Goal: Task Accomplishment & Management: Complete application form

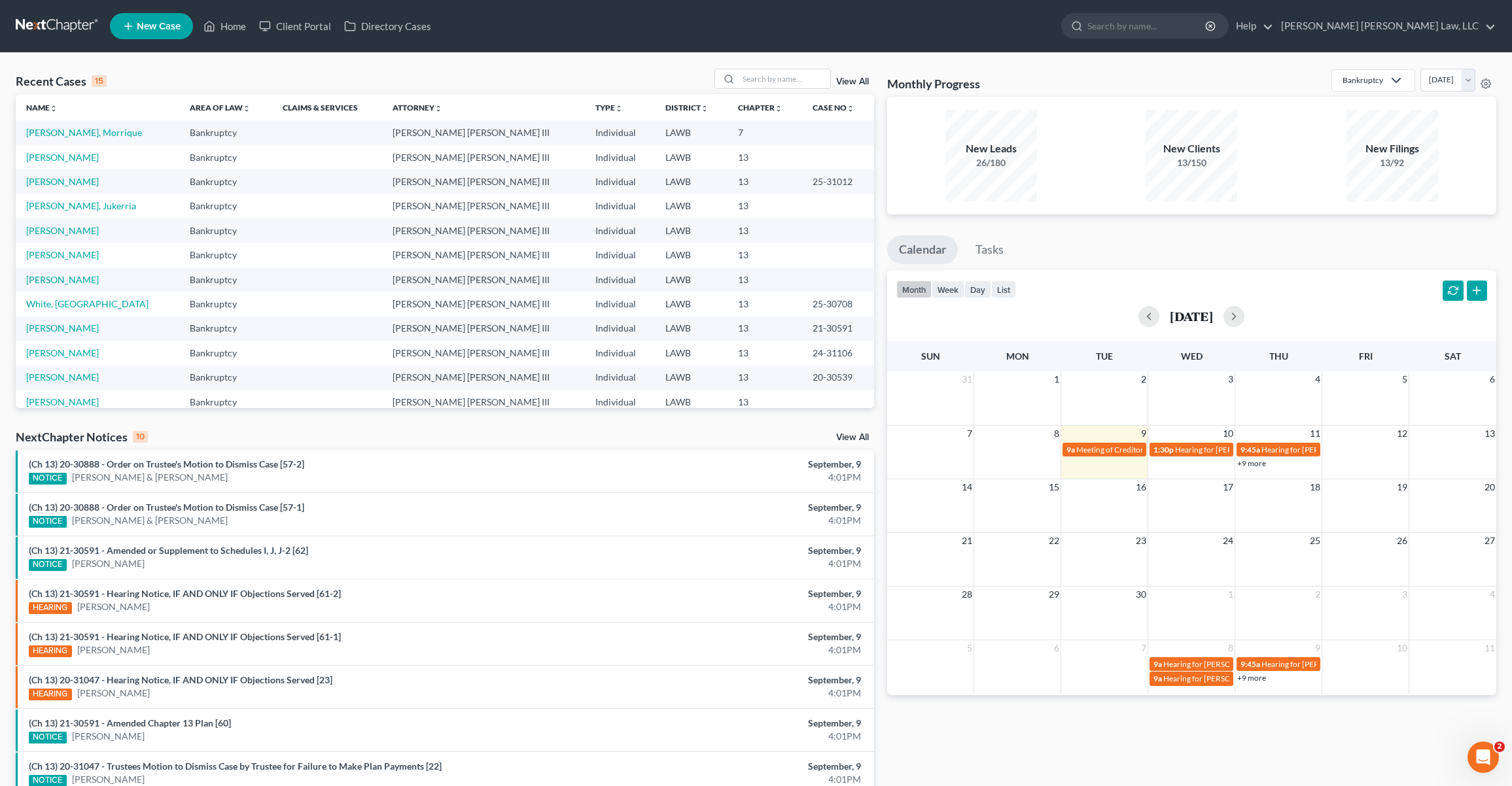
click at [154, 30] on span "New Case" at bounding box center [158, 26] width 44 height 10
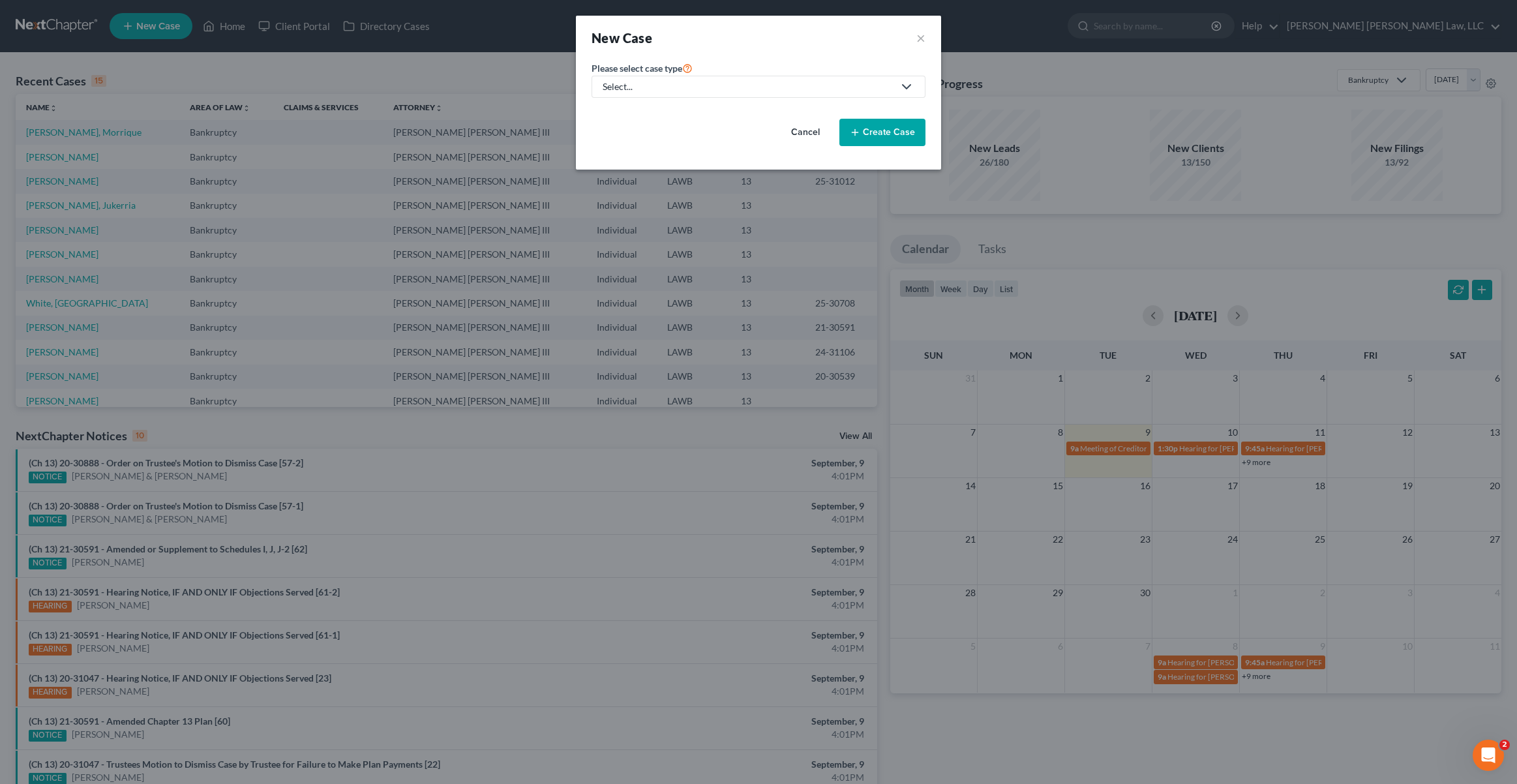
click at [711, 84] on div "Select..." at bounding box center [749, 86] width 291 height 13
click at [681, 113] on div "Bankruptcy" at bounding box center [662, 113] width 116 height 13
select select "36"
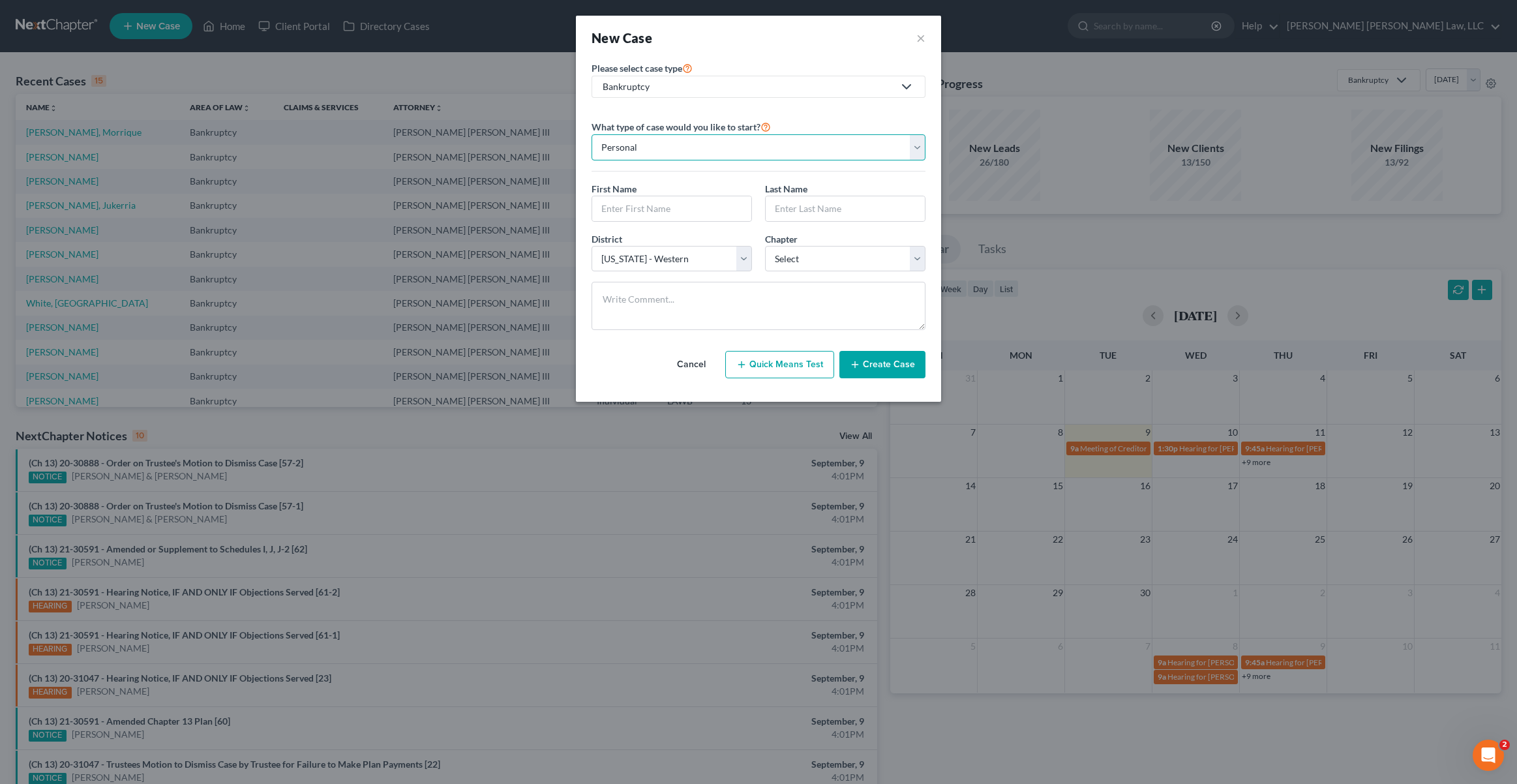
click at [764, 142] on select "Personal Business" at bounding box center [758, 147] width 334 height 26
click at [592, 134] on select "Personal Business" at bounding box center [758, 147] width 334 height 26
click at [703, 200] on input "text" at bounding box center [671, 208] width 159 height 25
type input "Lonzo"
type input "Williams"
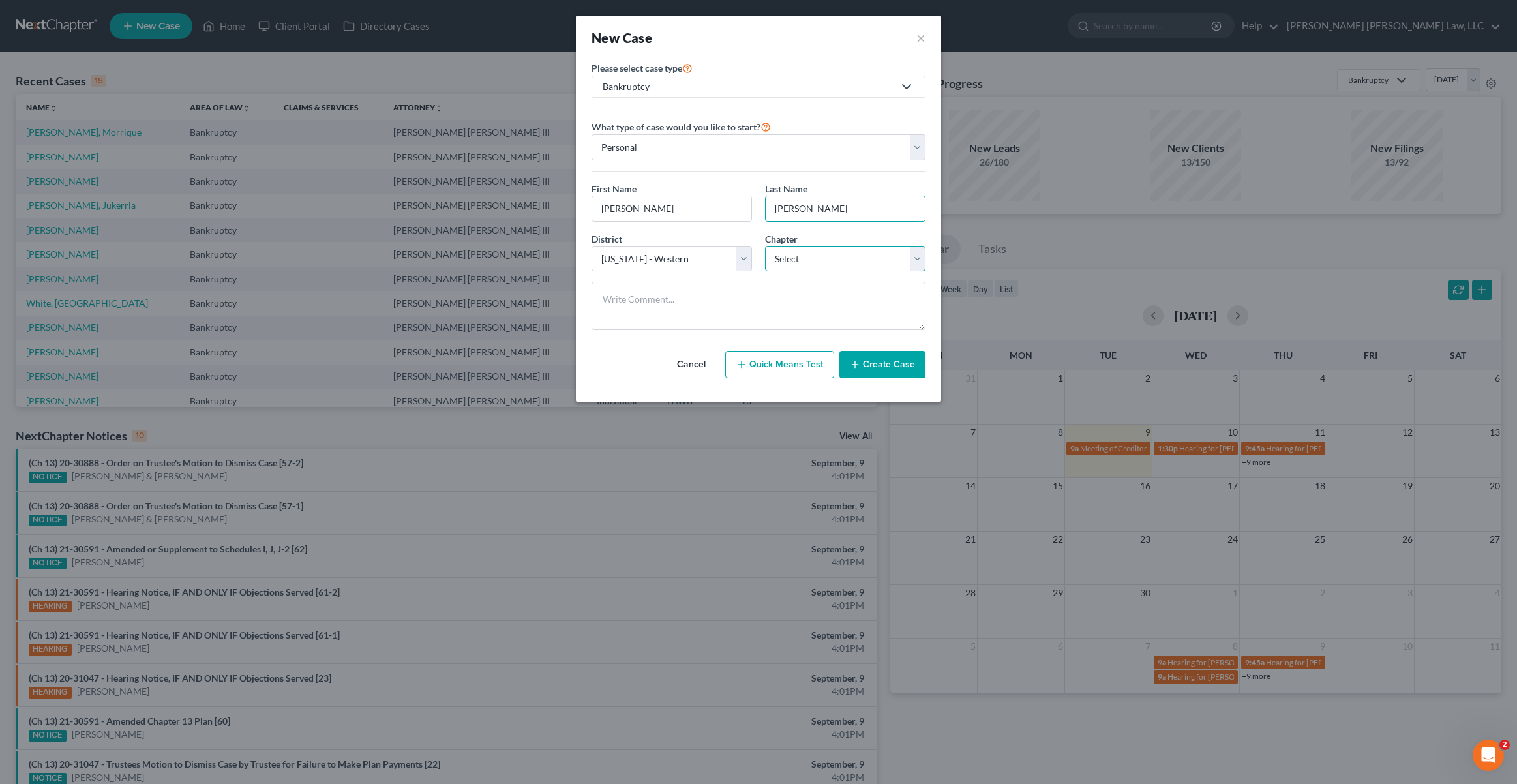
click at [796, 260] on select "Select 7 11 12 13" at bounding box center [845, 259] width 161 height 26
select select "3"
click at [765, 246] on select "Select 7 11 12 13" at bounding box center [845, 259] width 161 height 26
click at [878, 367] on button "Create Case" at bounding box center [883, 365] width 86 height 27
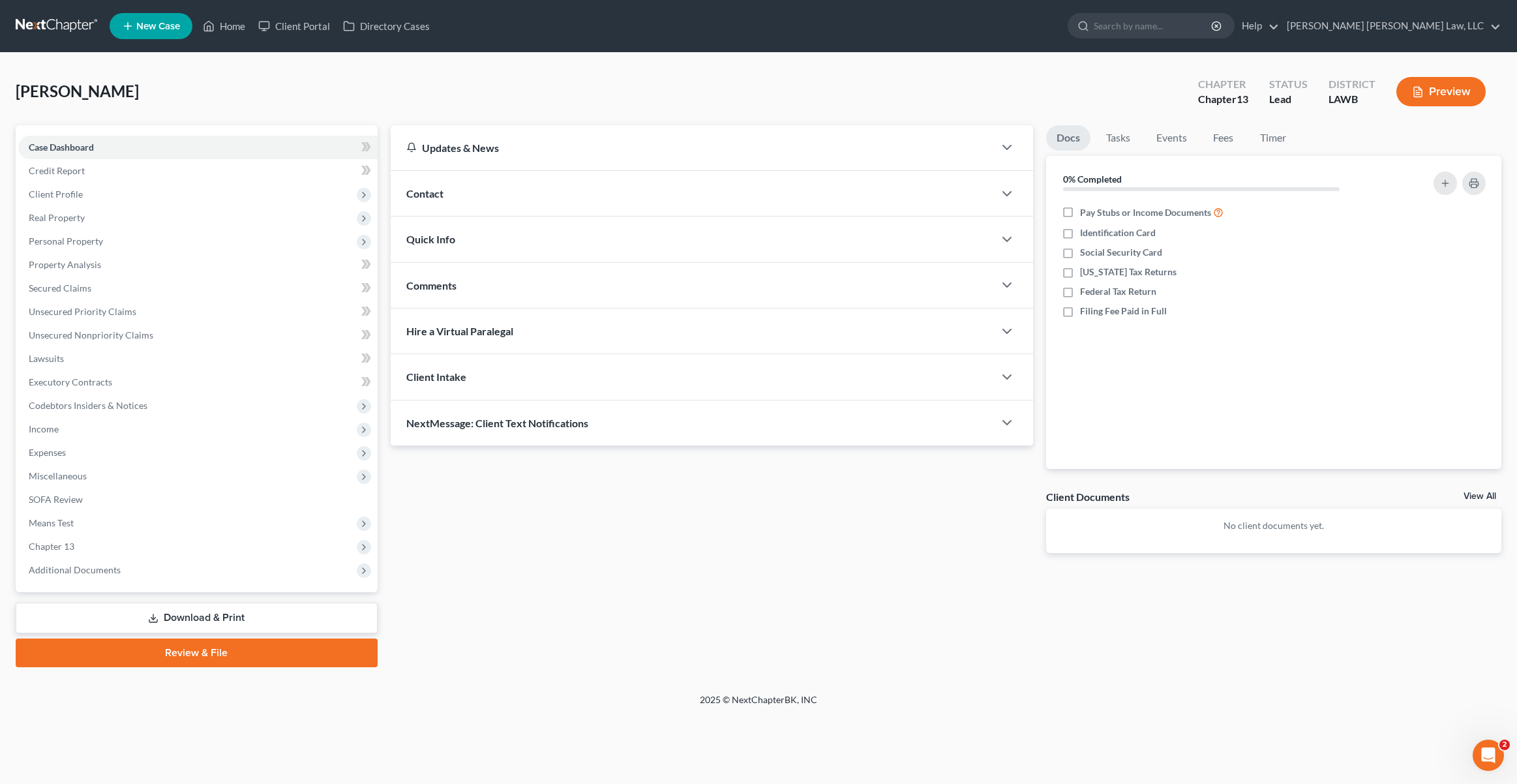
click at [452, 201] on div "Contact" at bounding box center [693, 193] width 604 height 45
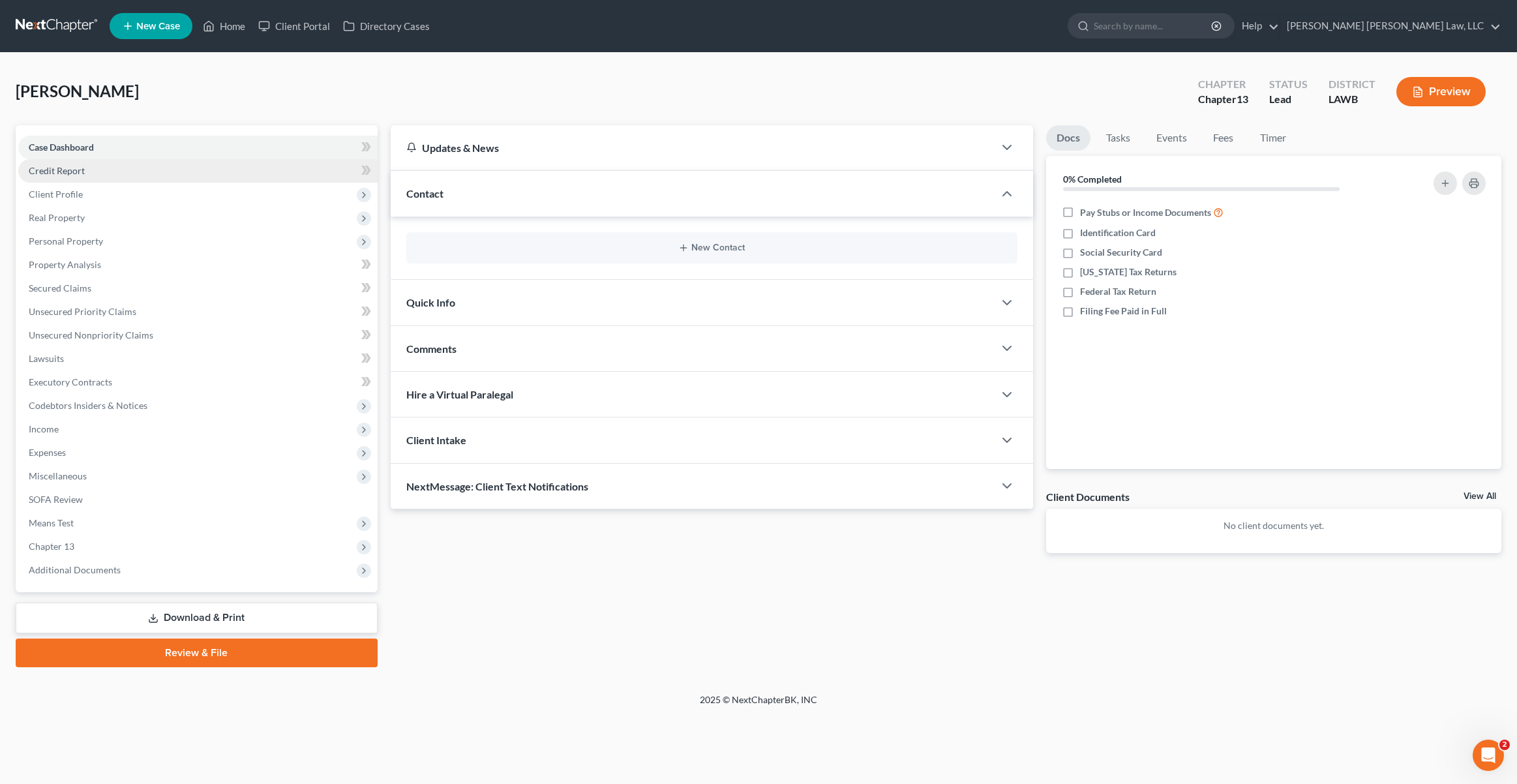
click at [102, 169] on link "Credit Report" at bounding box center [198, 170] width 360 height 24
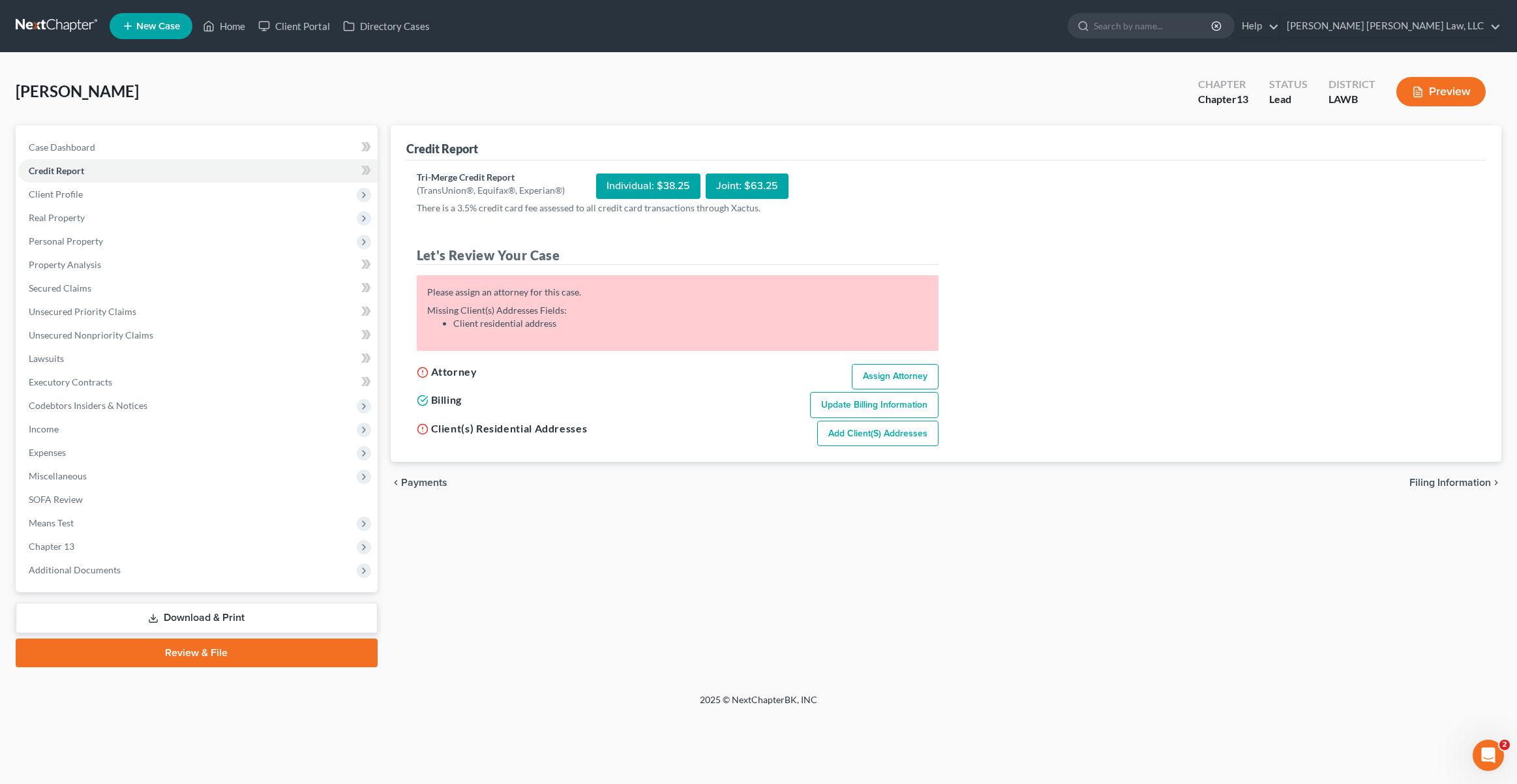
click at [914, 368] on link "Assign Attorney" at bounding box center [896, 377] width 87 height 26
select select "1"
select select "0"
select select "3"
select select "36"
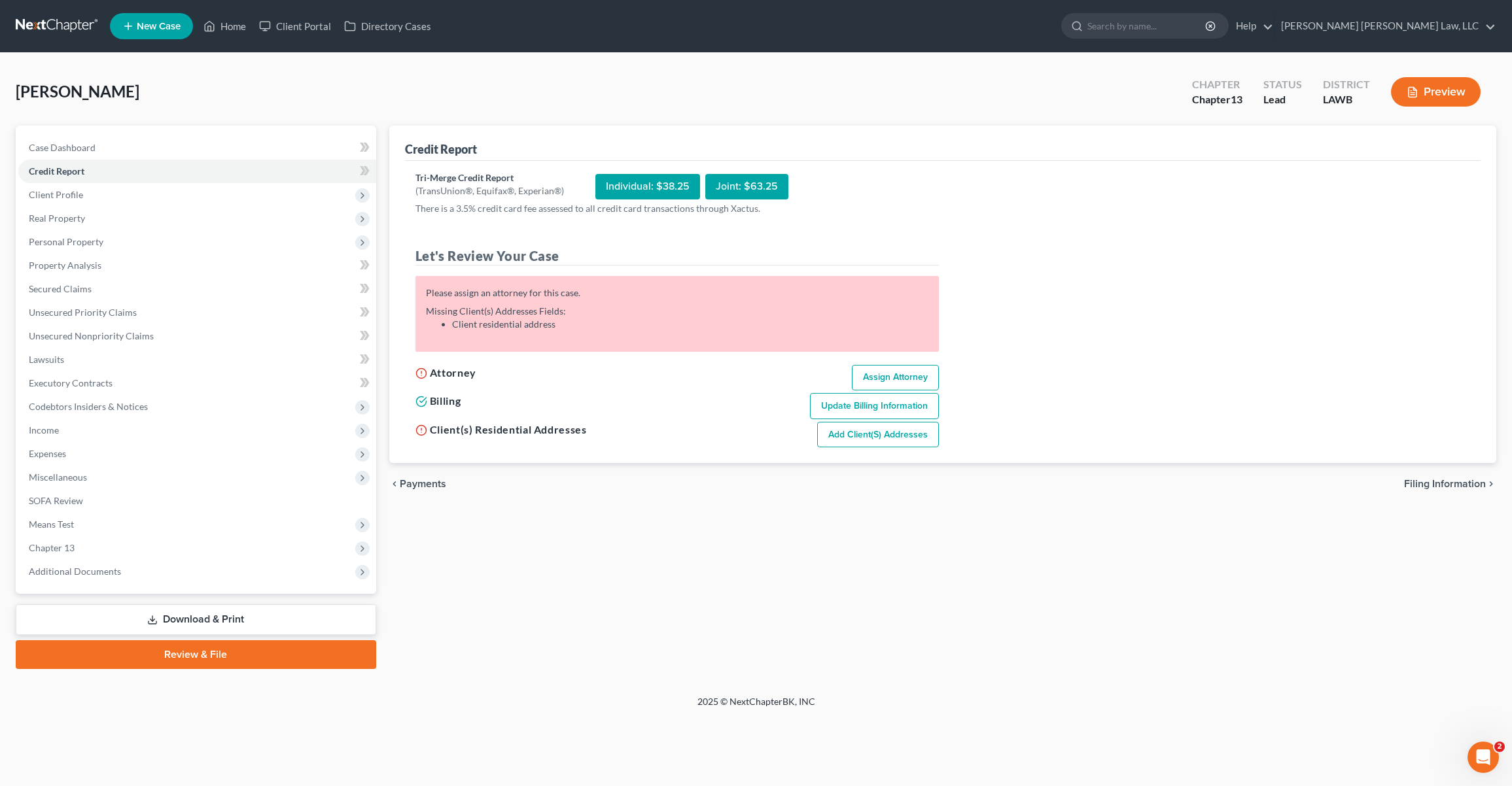
select select "19"
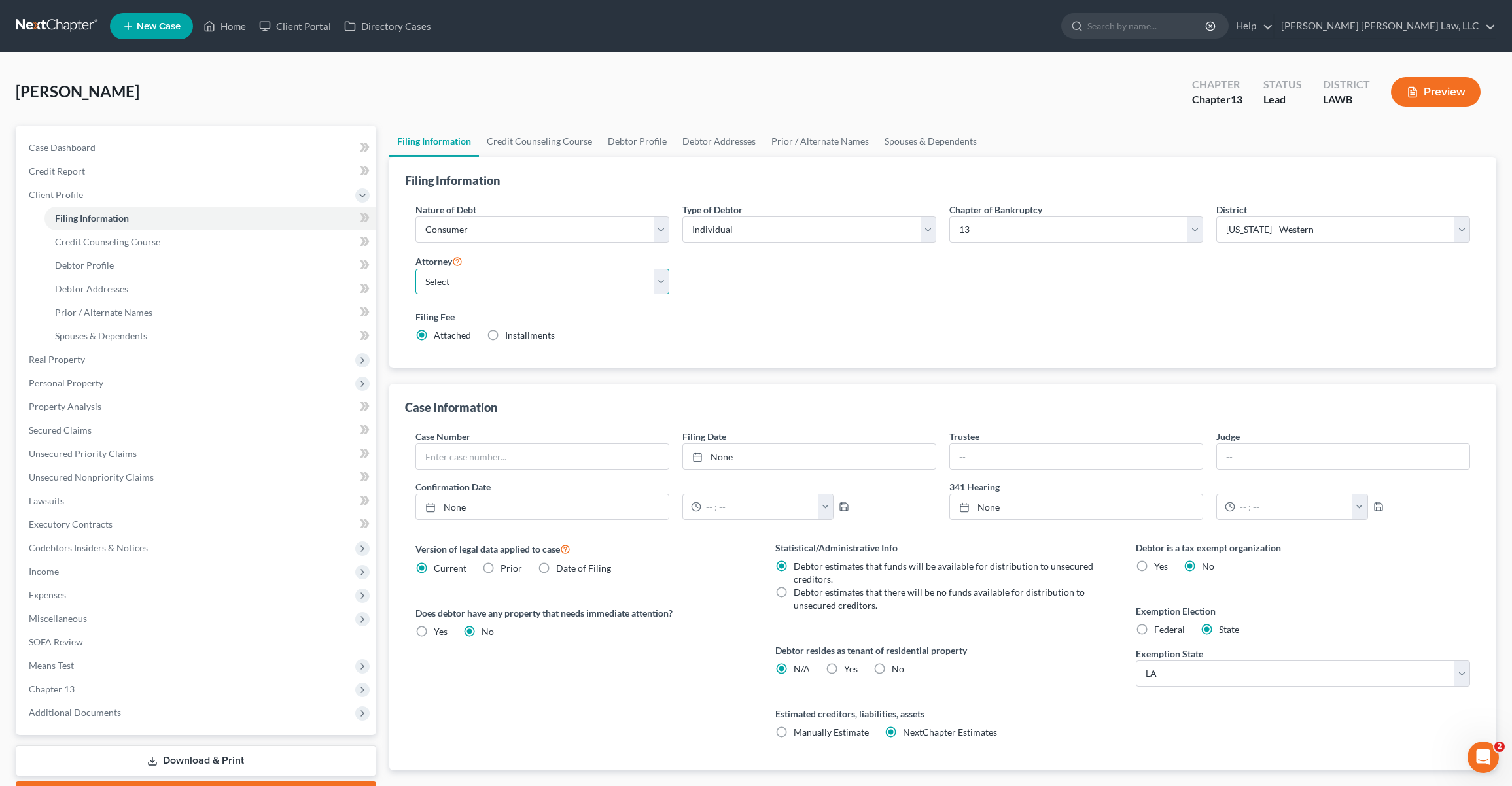
click at [541, 271] on select "Select E. Orum Young III - LAWB E. Orum Young III - LAMB E. Orum Young III - LA…" at bounding box center [542, 282] width 254 height 26
select select "0"
click at [415, 269] on select "Select E. Orum Young III - LAWB E. Orum Young III - LAMB E. Orum Young III - LA…" at bounding box center [542, 282] width 254 height 26
click at [140, 243] on span "Credit Counseling Course" at bounding box center [107, 242] width 105 height 11
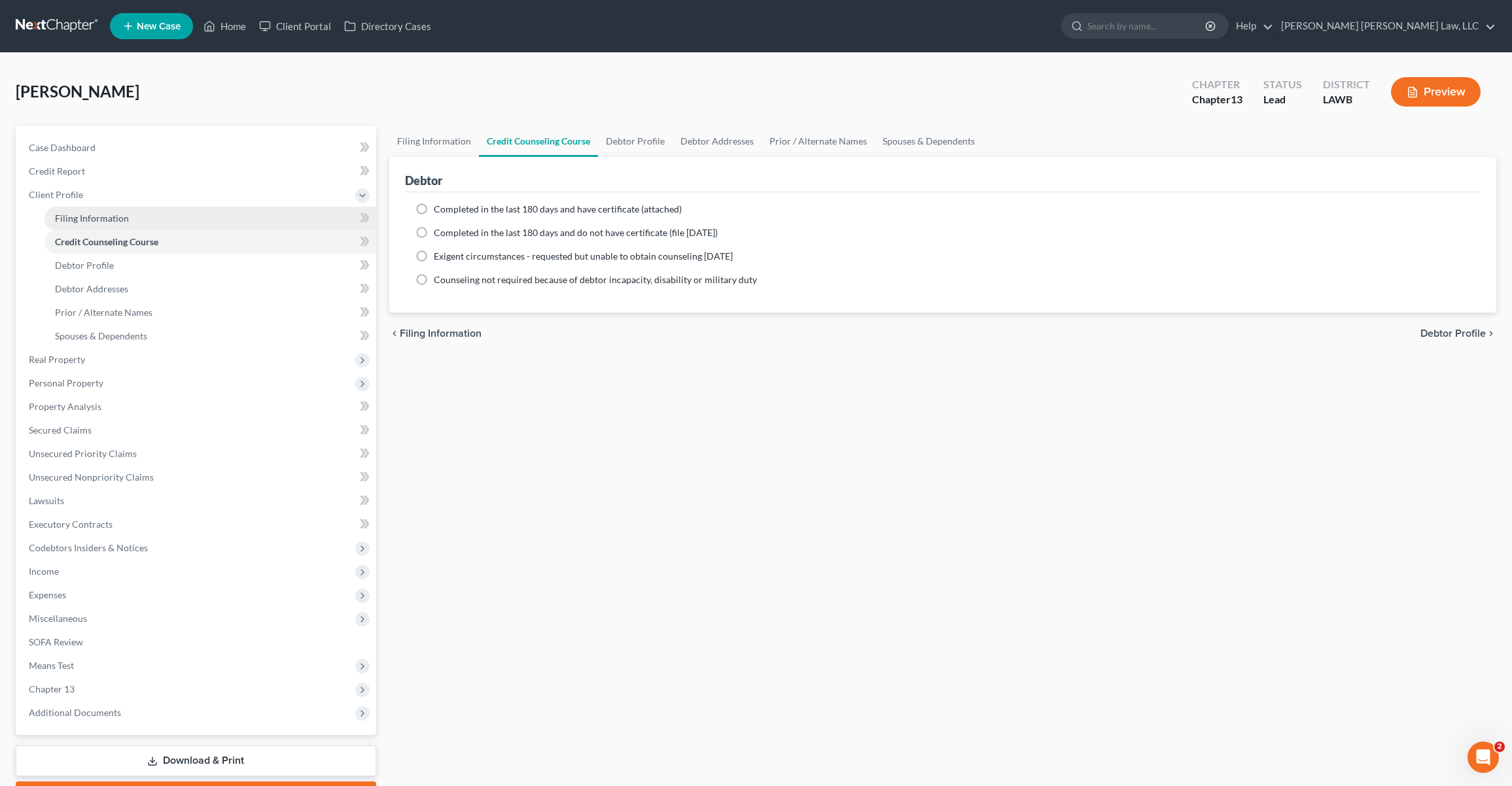
click at [109, 218] on span "Filing Information" at bounding box center [92, 218] width 74 height 11
select select "1"
select select "0"
select select "3"
select select "36"
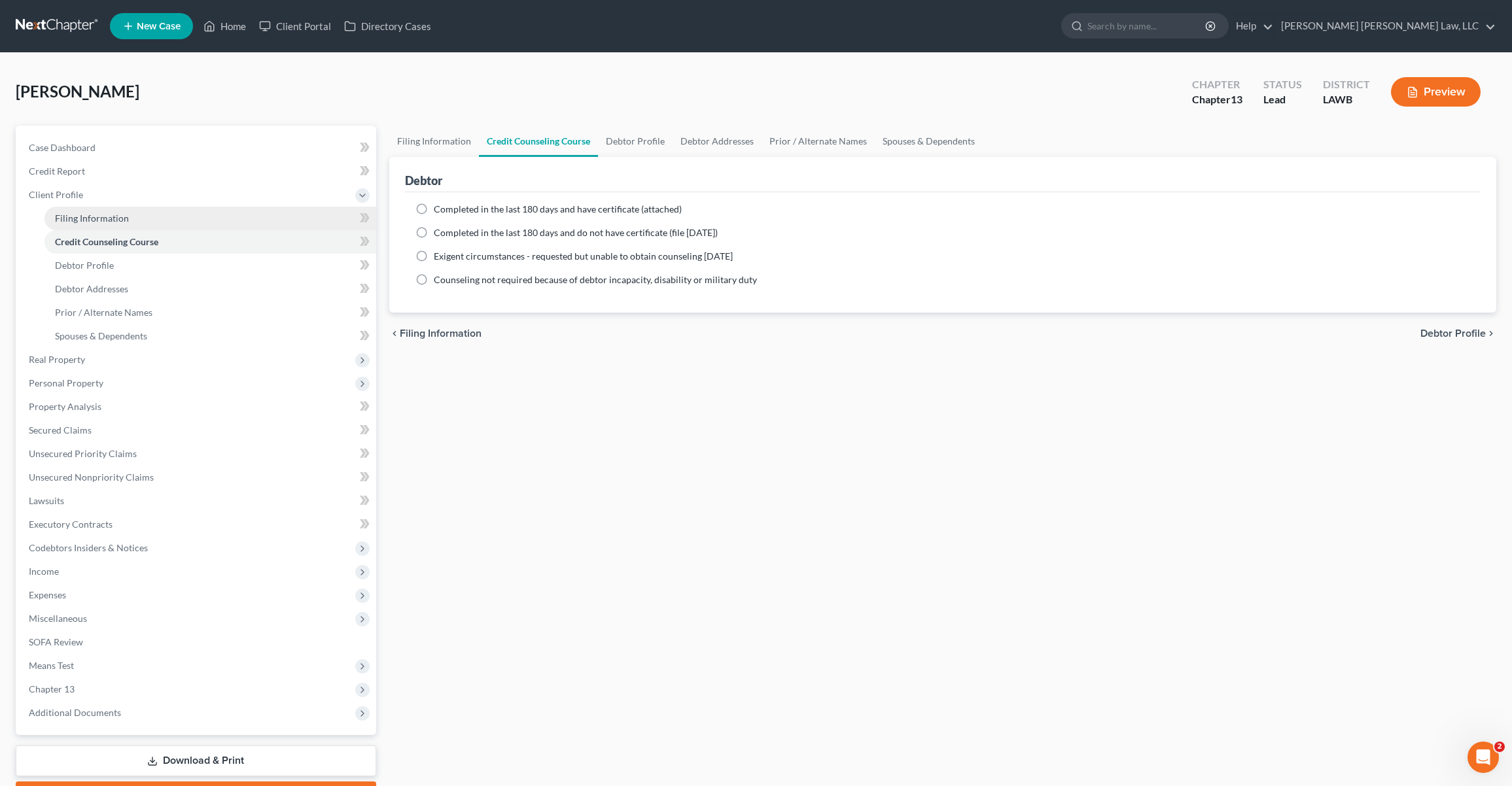
select select "0"
select select "19"
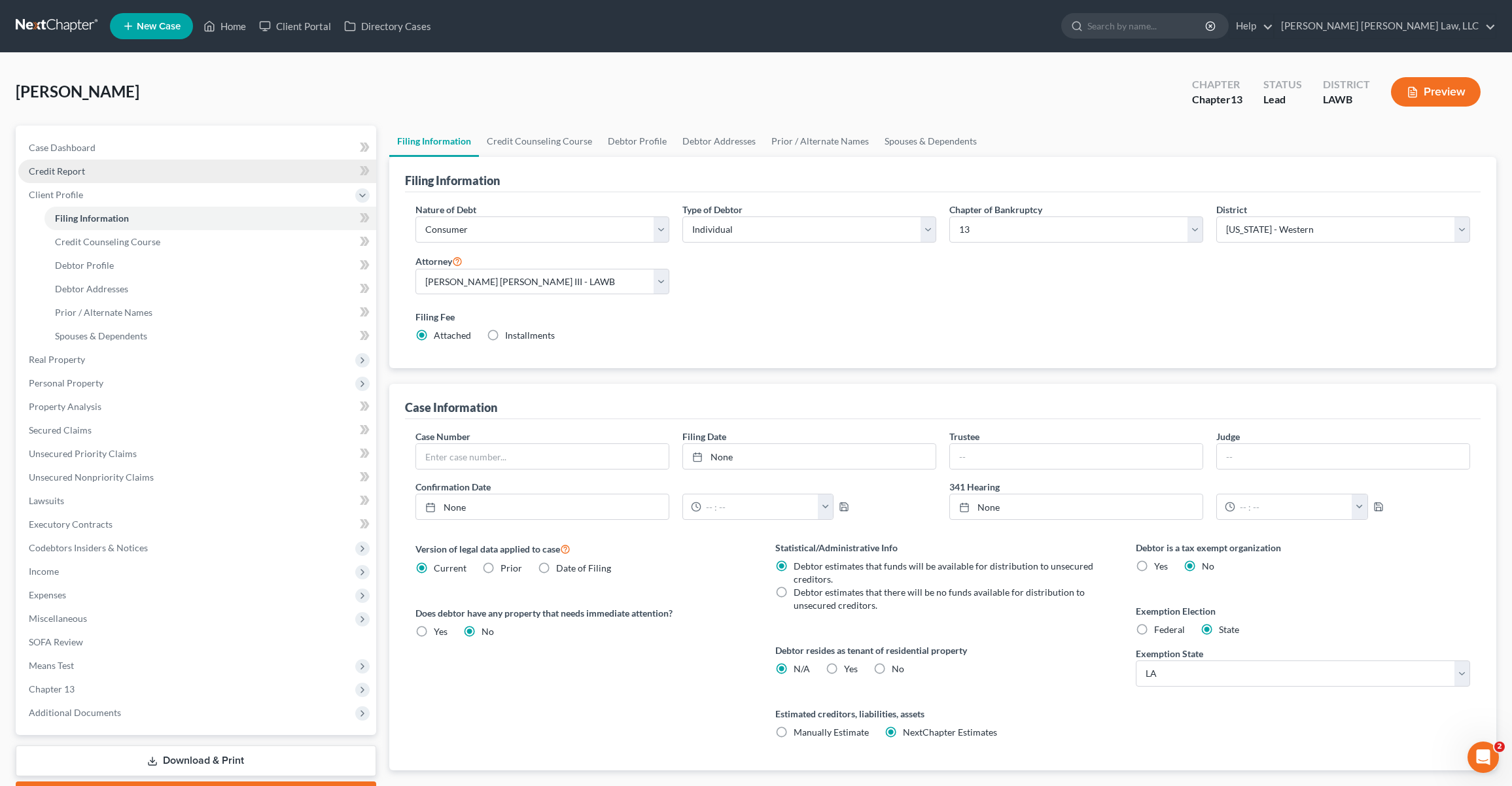
click at [71, 174] on span "Credit Report" at bounding box center [57, 171] width 57 height 11
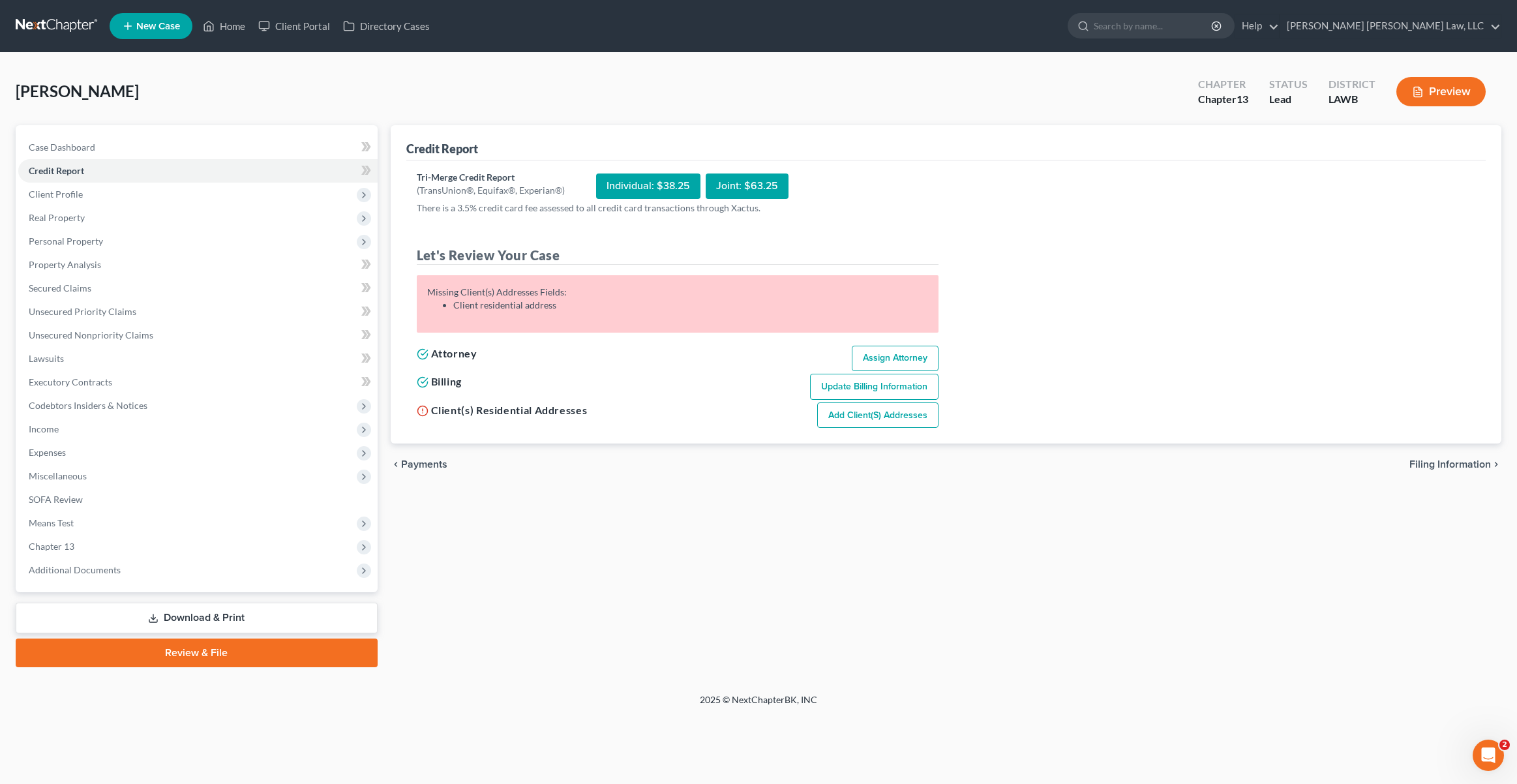
click at [866, 417] on link "Add Client(s) Addresses" at bounding box center [878, 415] width 121 height 26
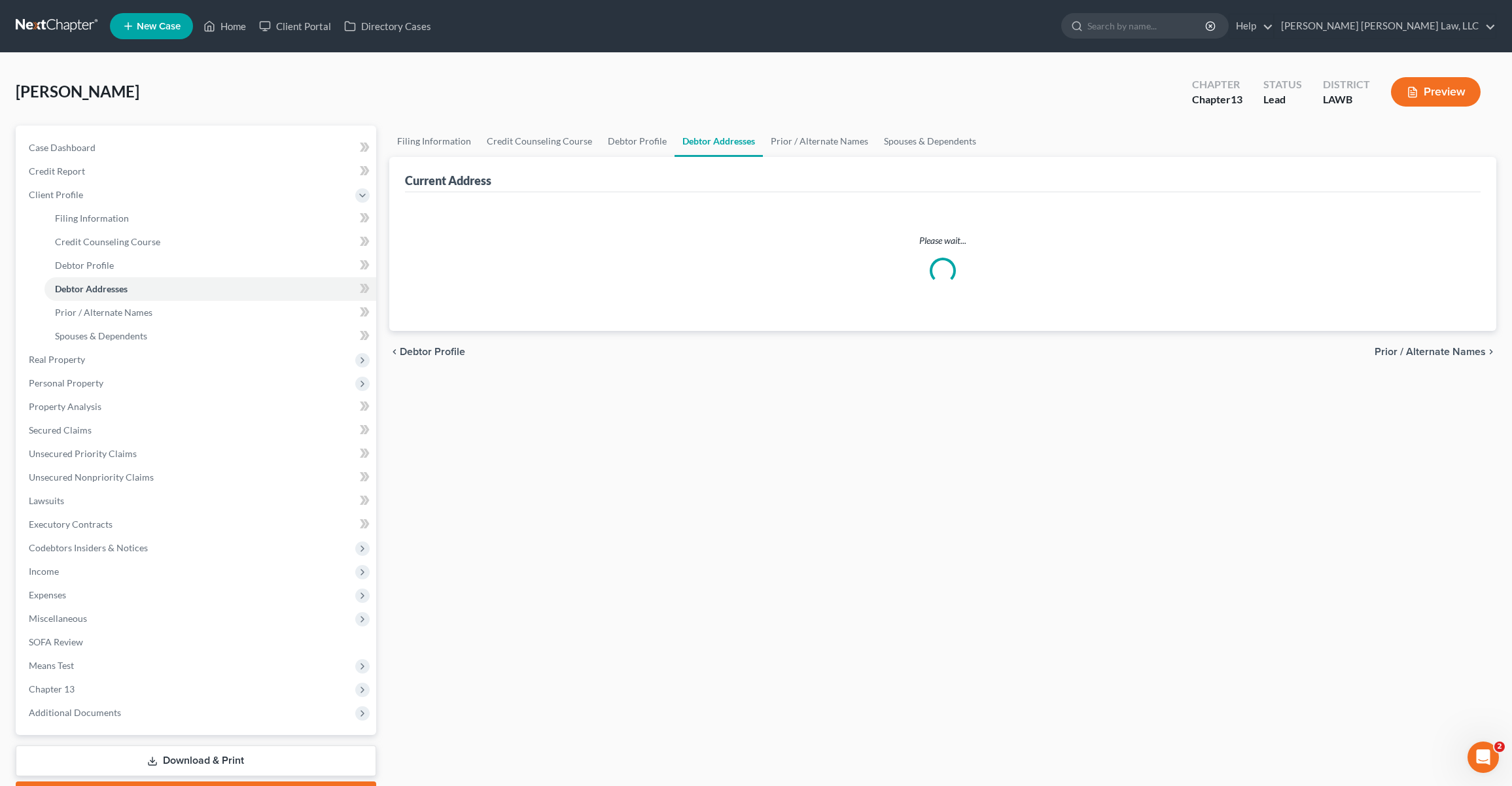
select select "0"
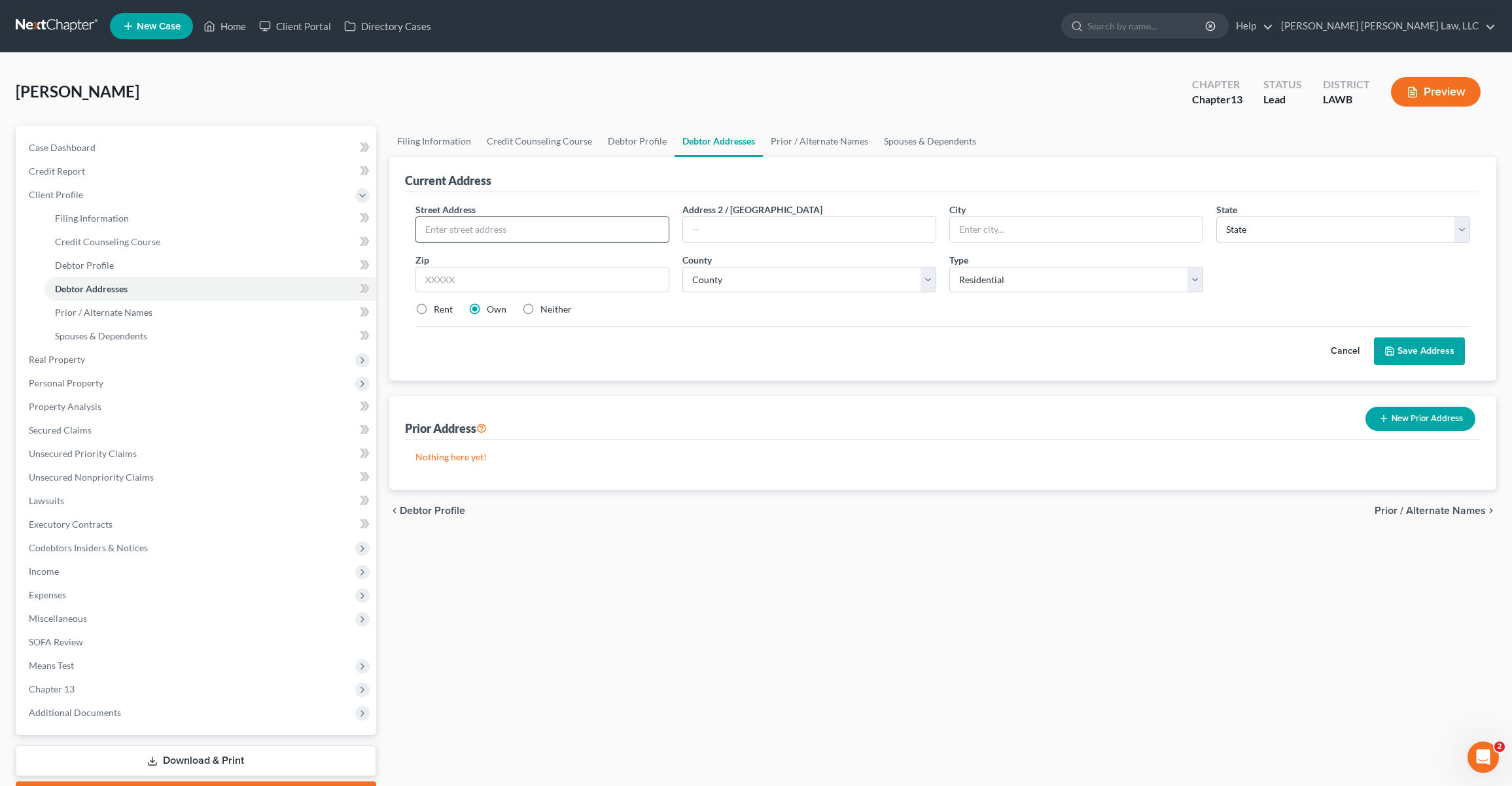
click at [560, 240] on input "text" at bounding box center [542, 230] width 253 height 25
type input "14 Mccall Rd"
type input "Delhi"
select select "19"
type input "71232"
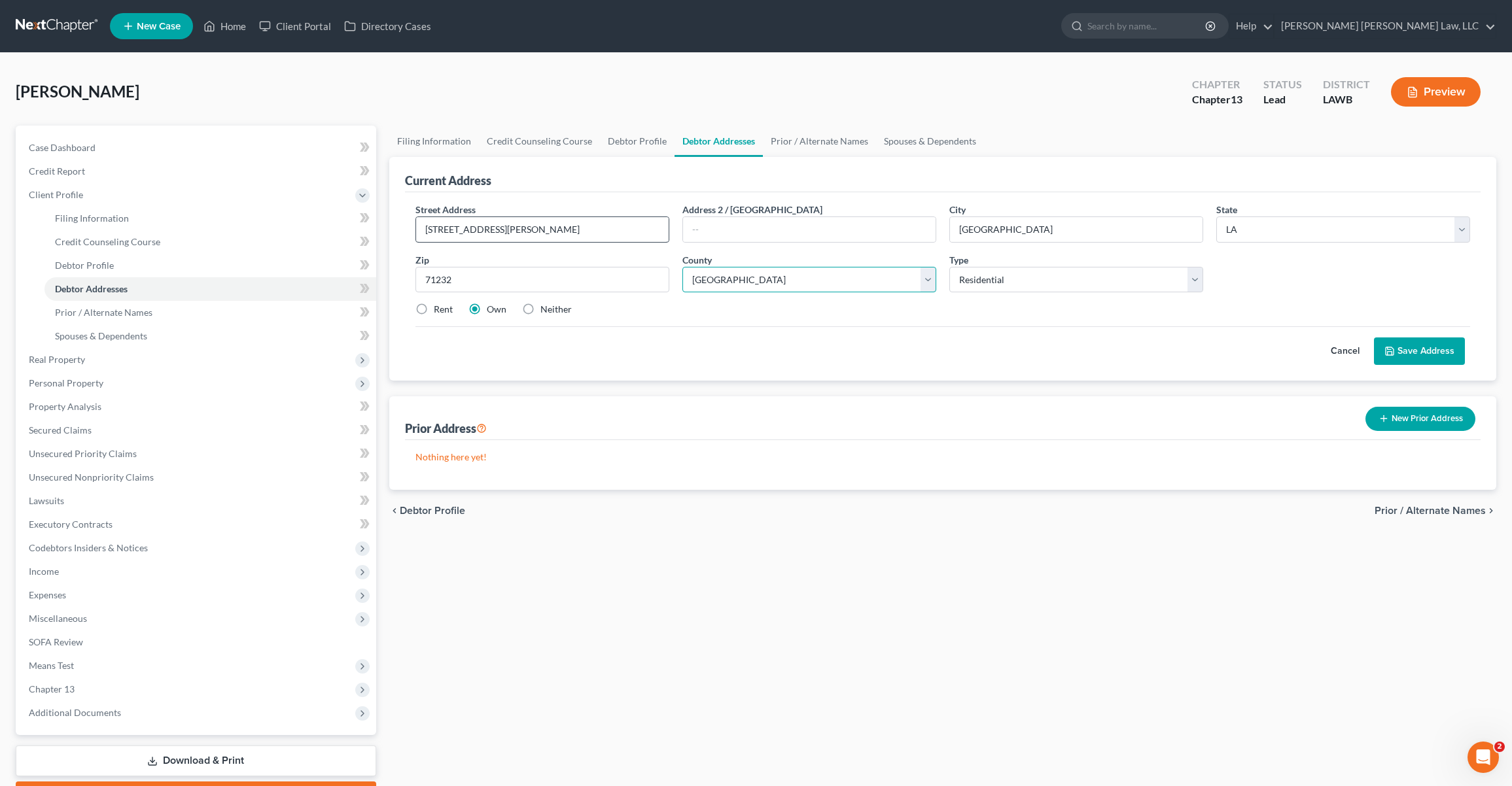
select select "36"
click at [540, 310] on label "Neither" at bounding box center [556, 309] width 31 height 13
click at [545, 310] on input "Neither" at bounding box center [550, 307] width 9 height 9
radio input "true"
click at [487, 310] on label "Own" at bounding box center [496, 309] width 19 height 13
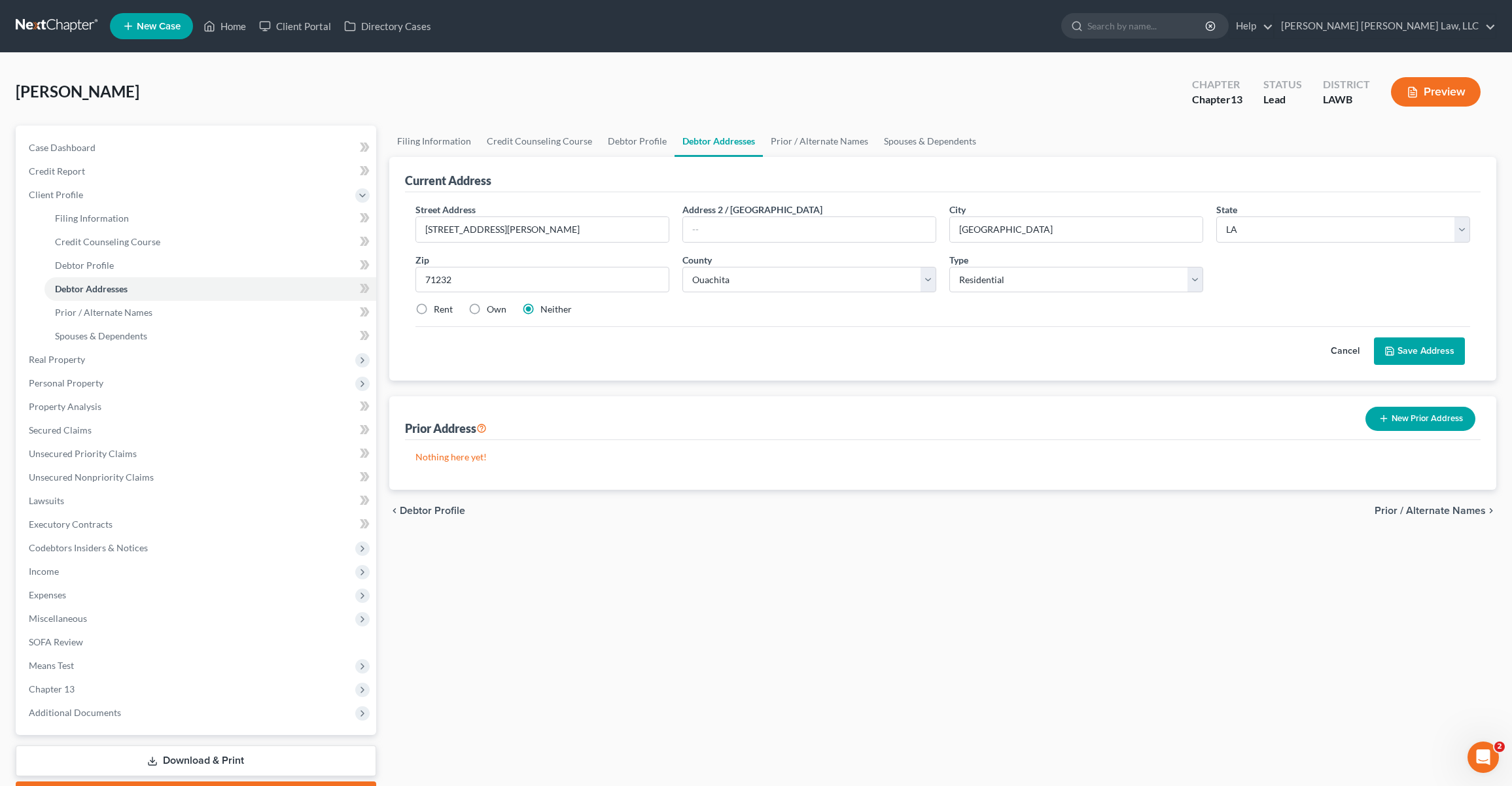
click at [492, 310] on input "Own" at bounding box center [496, 307] width 9 height 9
radio input "true"
click at [537, 310] on div "Neither" at bounding box center [547, 309] width 49 height 13
click at [540, 308] on label "Neither" at bounding box center [556, 309] width 31 height 13
click at [545, 308] on input "Neither" at bounding box center [550, 307] width 9 height 9
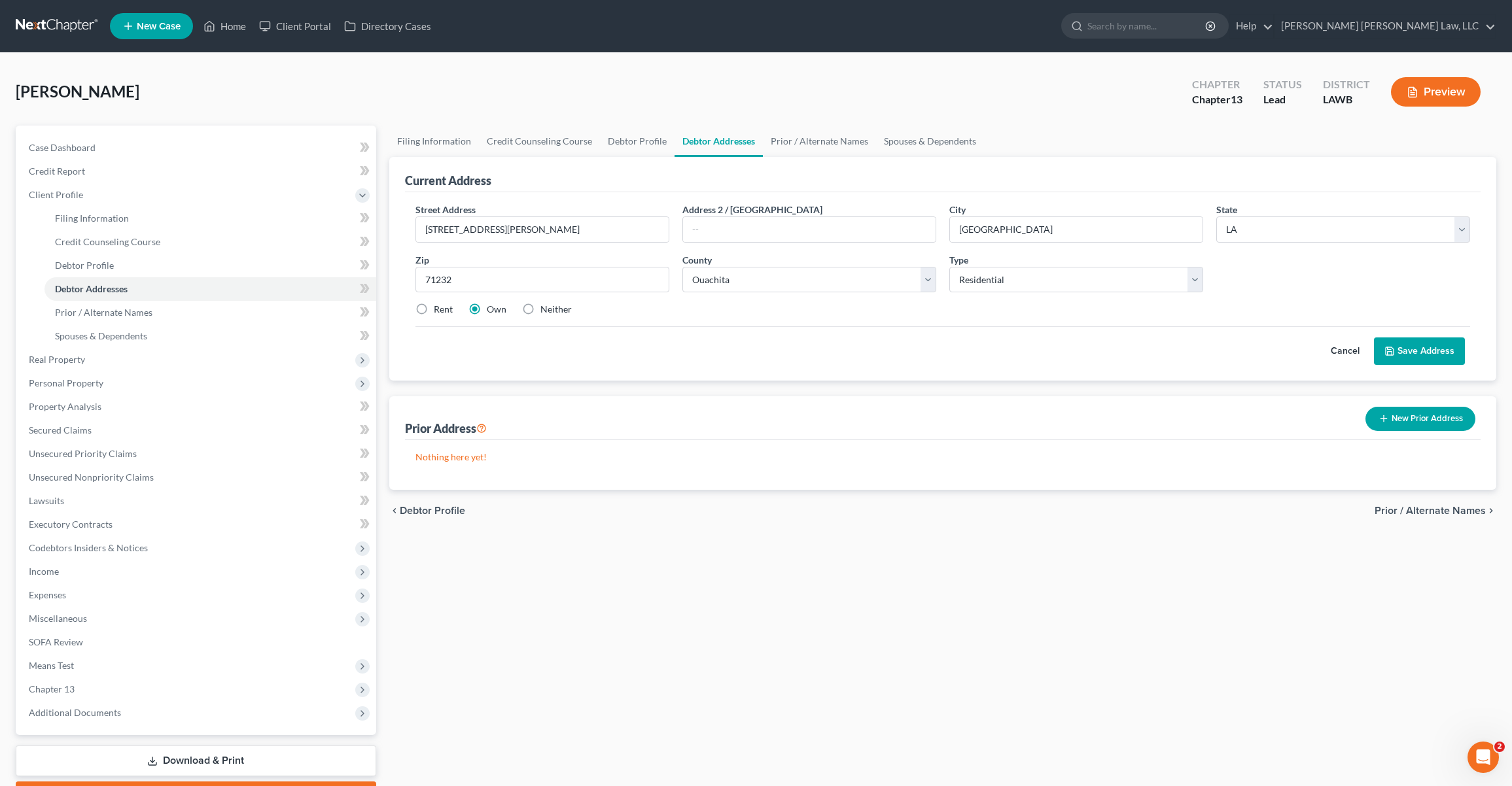
radio input "true"
click at [1418, 348] on button "Save Address" at bounding box center [1419, 351] width 91 height 27
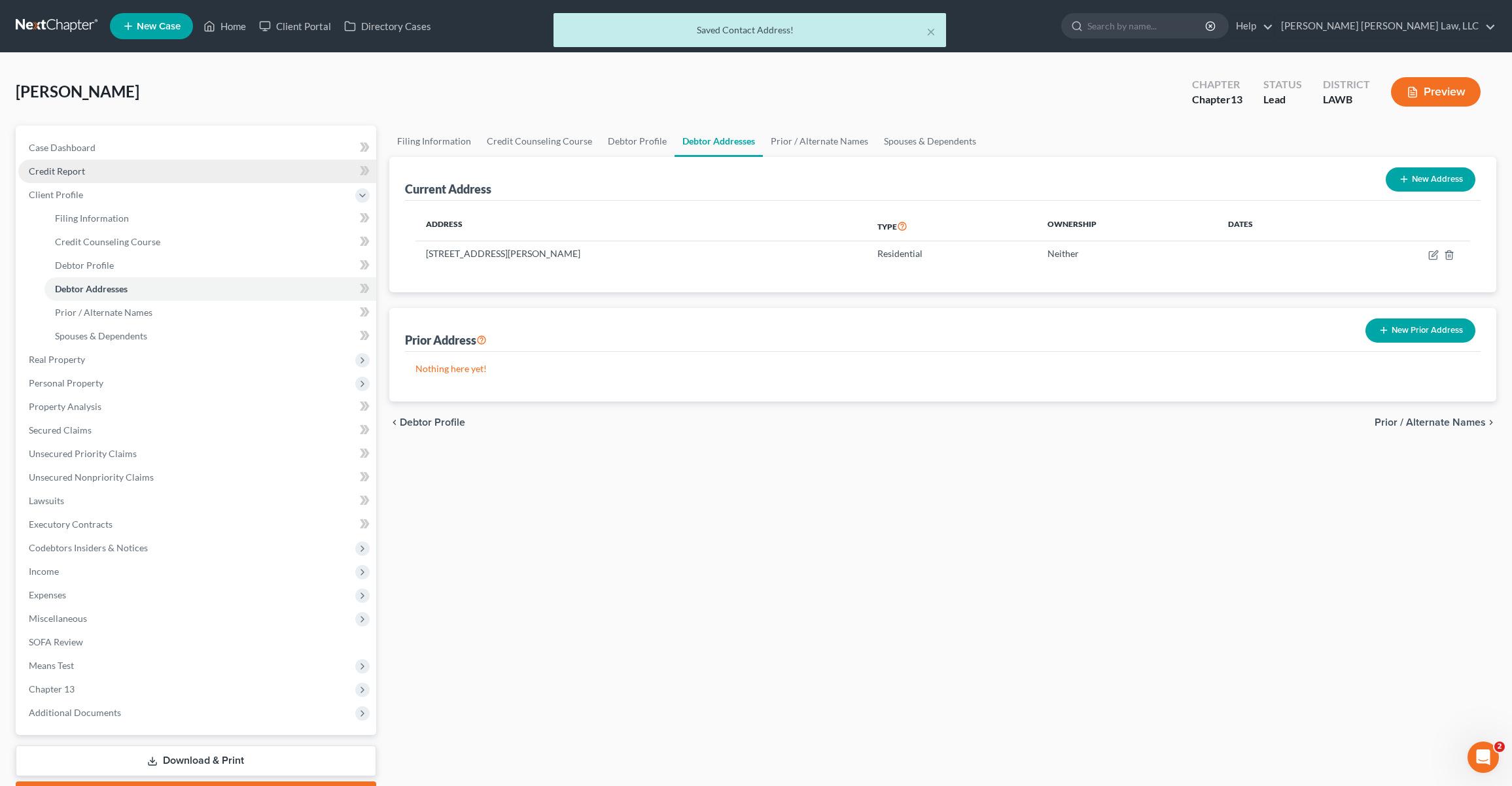
click at [44, 164] on link "Credit Report" at bounding box center [197, 171] width 358 height 24
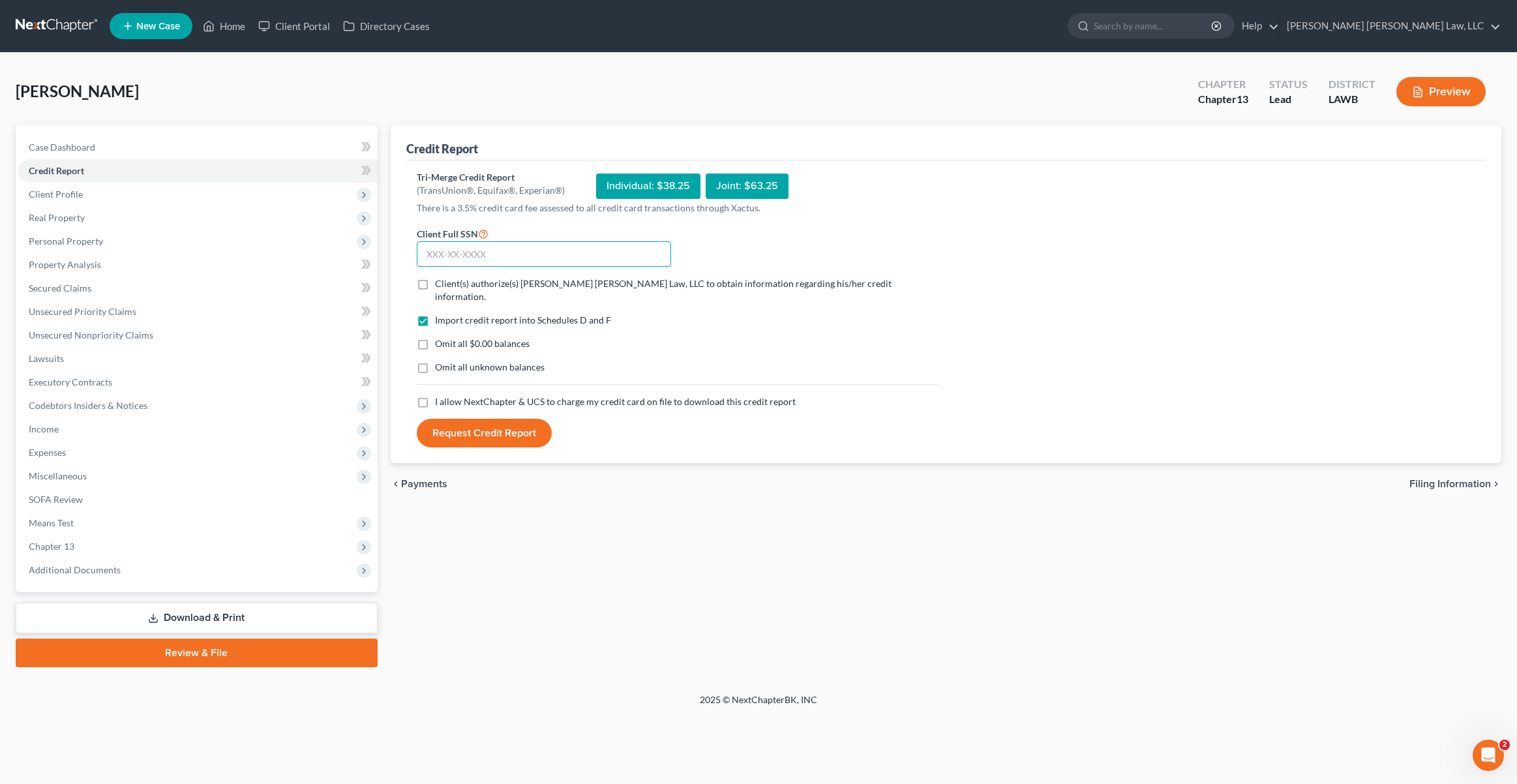
click at [519, 252] on input "text" at bounding box center [544, 254] width 255 height 26
type input "436-45-0910"
click at [475, 285] on span "Client(s) authorize(s) E. Orum Young Law, LLC to obtain information regarding h…" at bounding box center [664, 290] width 457 height 24
click at [449, 285] on input "Client(s) authorize(s) E. Orum Young Law, LLC to obtain information regarding h…" at bounding box center [445, 282] width 9 height 9
checkbox input "true"
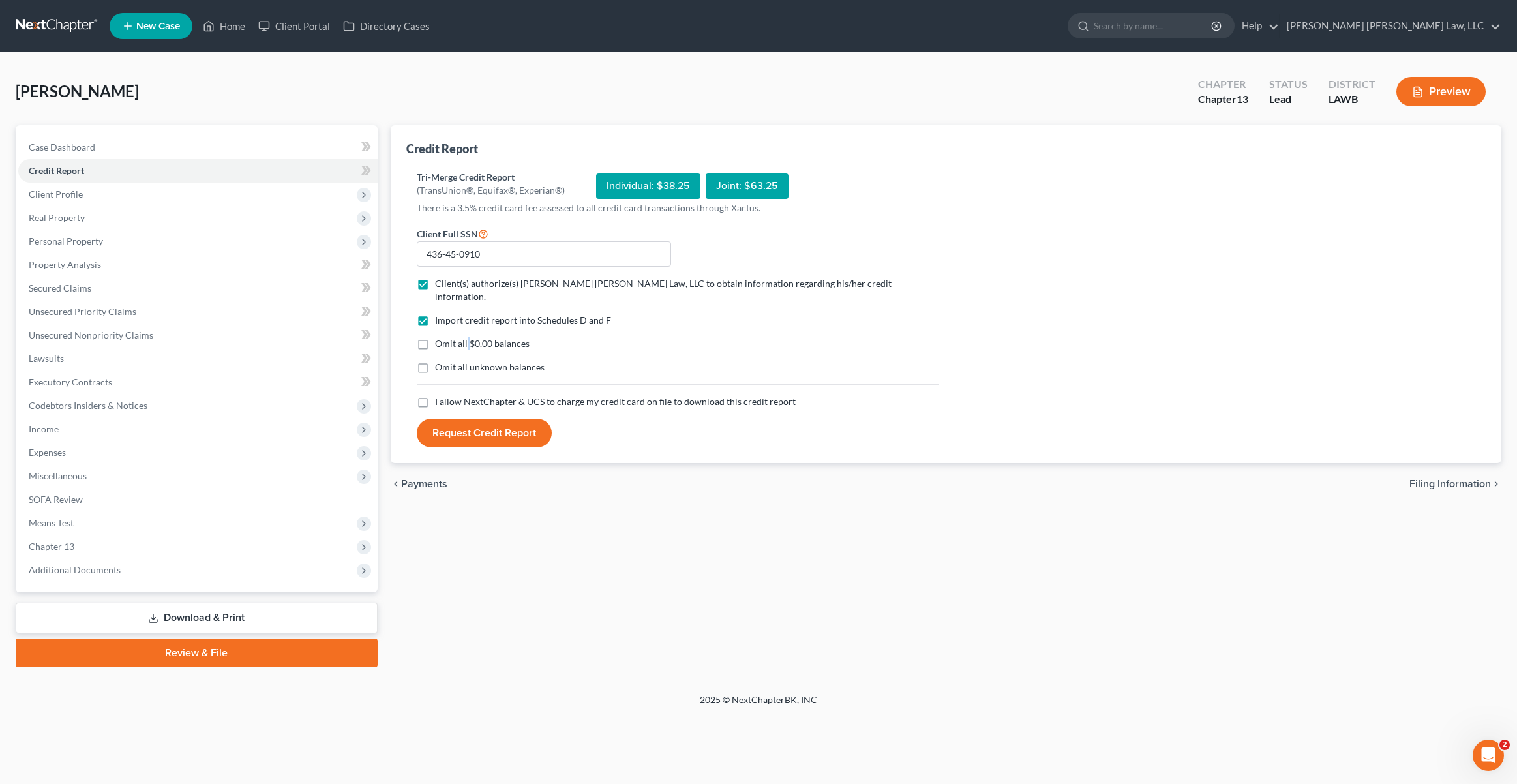
click at [467, 338] on span "Omit all $0.00 balances" at bounding box center [482, 344] width 95 height 11
click at [457, 338] on span "Omit all $0.00 balances" at bounding box center [482, 344] width 95 height 11
click at [449, 337] on input "Omit all $0.00 balances" at bounding box center [445, 342] width 9 height 9
checkbox input "true"
click at [435, 361] on label "Omit all unknown balances" at bounding box center [490, 367] width 110 height 13
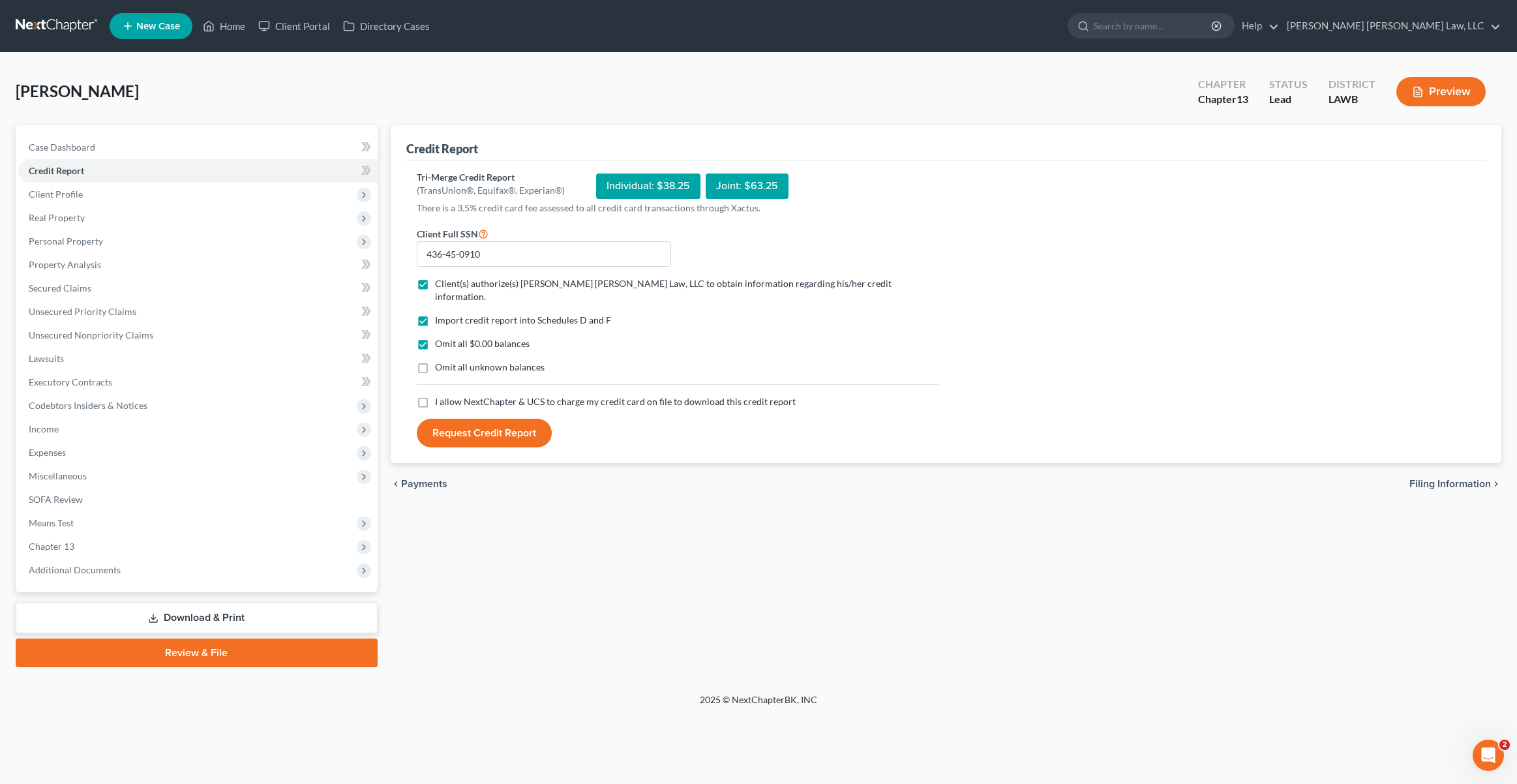
click at [440, 361] on input "Omit all unknown balances" at bounding box center [445, 365] width 9 height 9
checkbox input "true"
click at [435, 395] on label "I allow NextChapter & UCS to charge my credit card on file to download this cre…" at bounding box center [616, 402] width 361 height 13
click at [440, 395] on input "I allow NextChapter & UCS to charge my credit card on file to download this cre…" at bounding box center [445, 399] width 9 height 9
checkbox input "true"
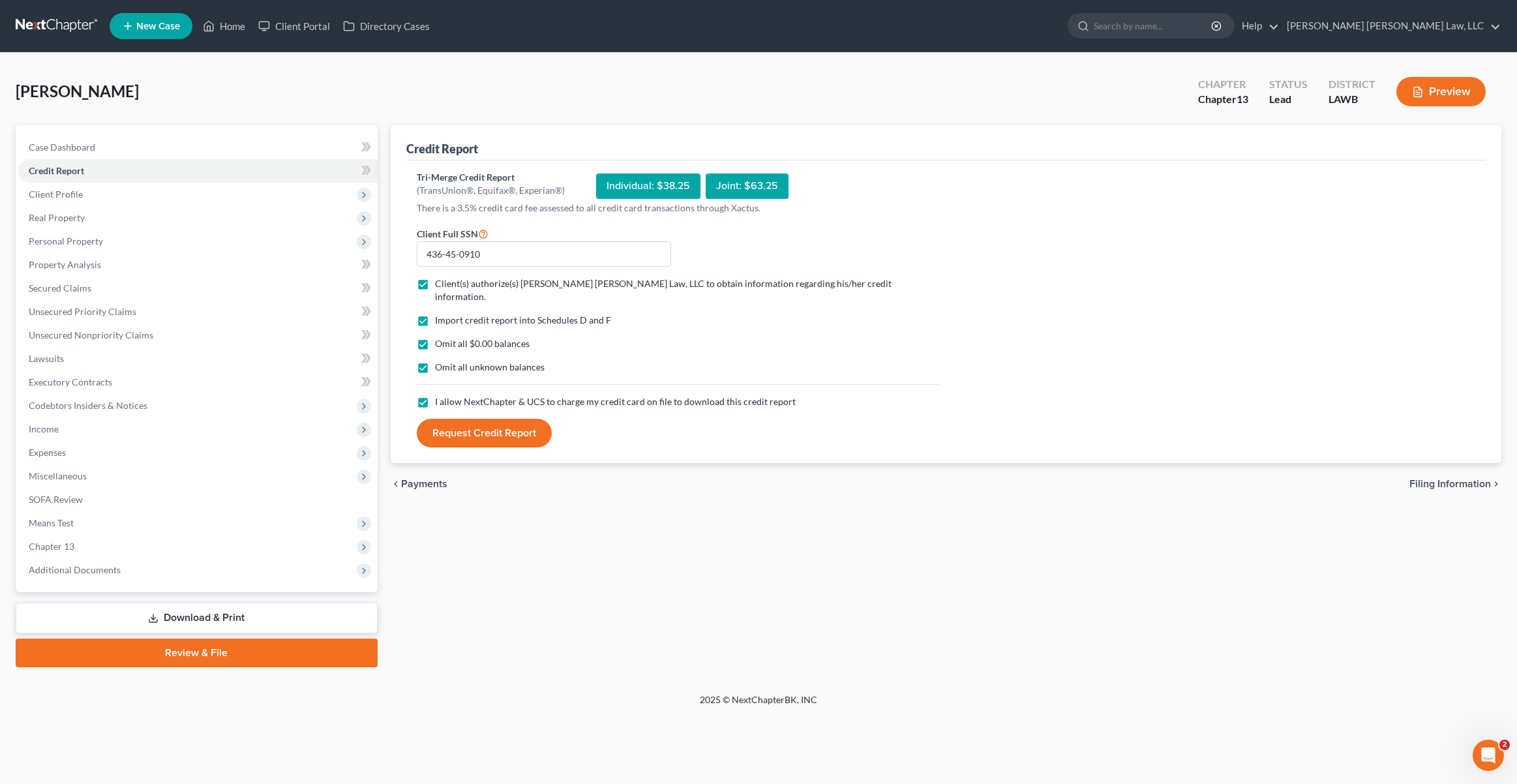
click at [460, 419] on button "Request Credit Report" at bounding box center [484, 433] width 135 height 29
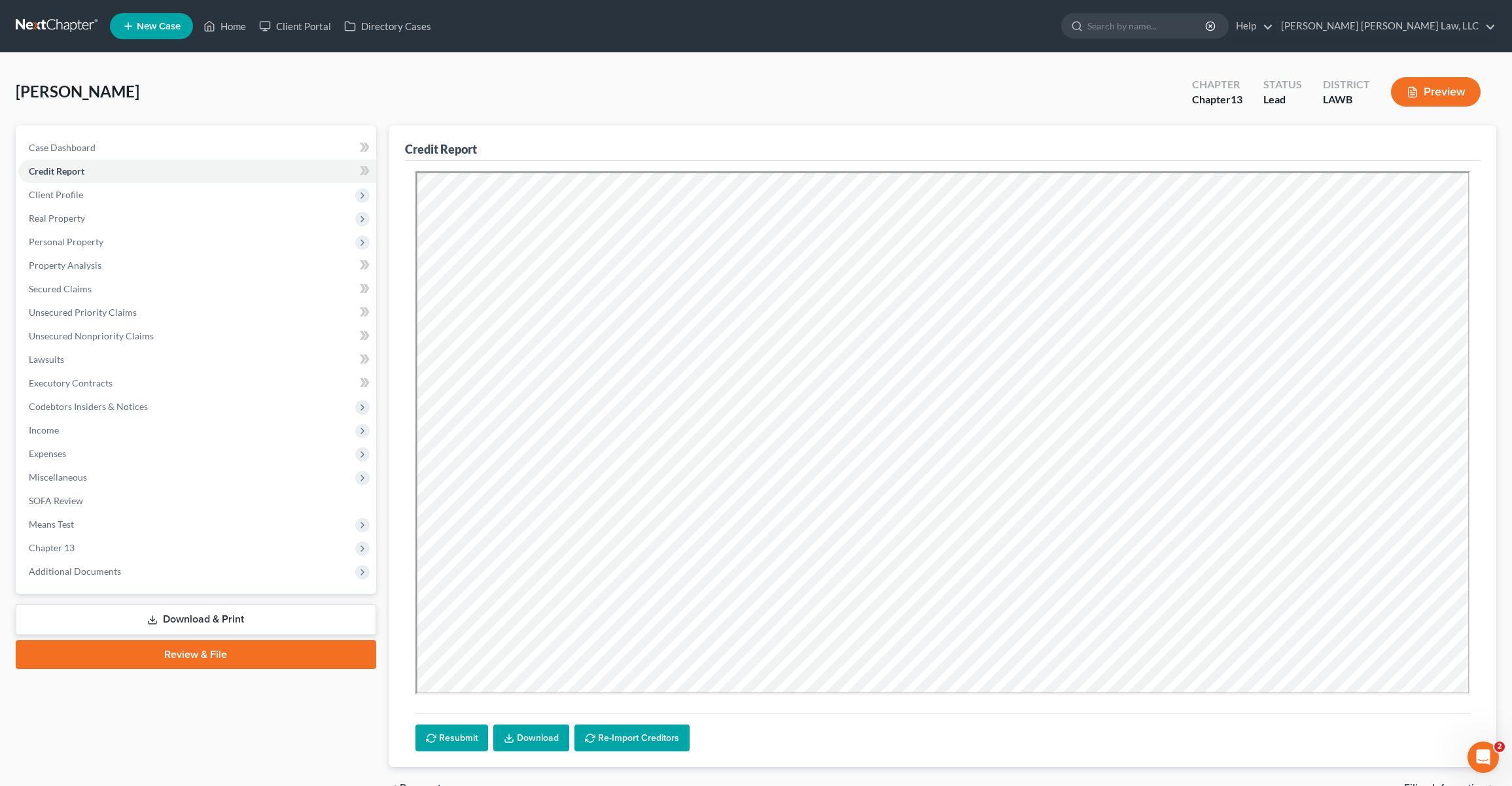
click at [66, 19] on link at bounding box center [57, 26] width 84 height 24
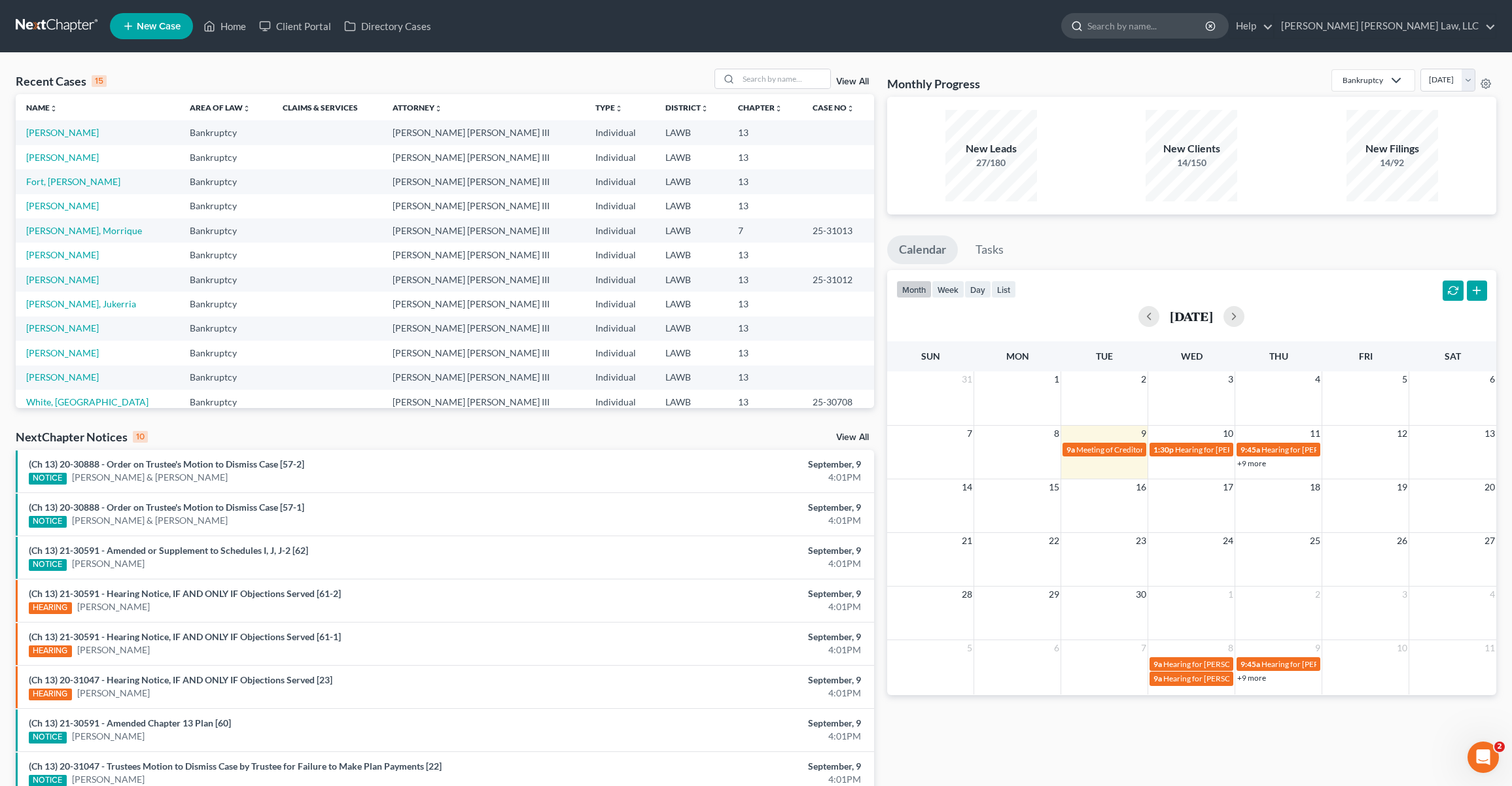
click at [1207, 31] on input "search" at bounding box center [1146, 26] width 120 height 24
type input "b"
click at [802, 77] on input "search" at bounding box center [784, 79] width 92 height 19
type input "birdon"
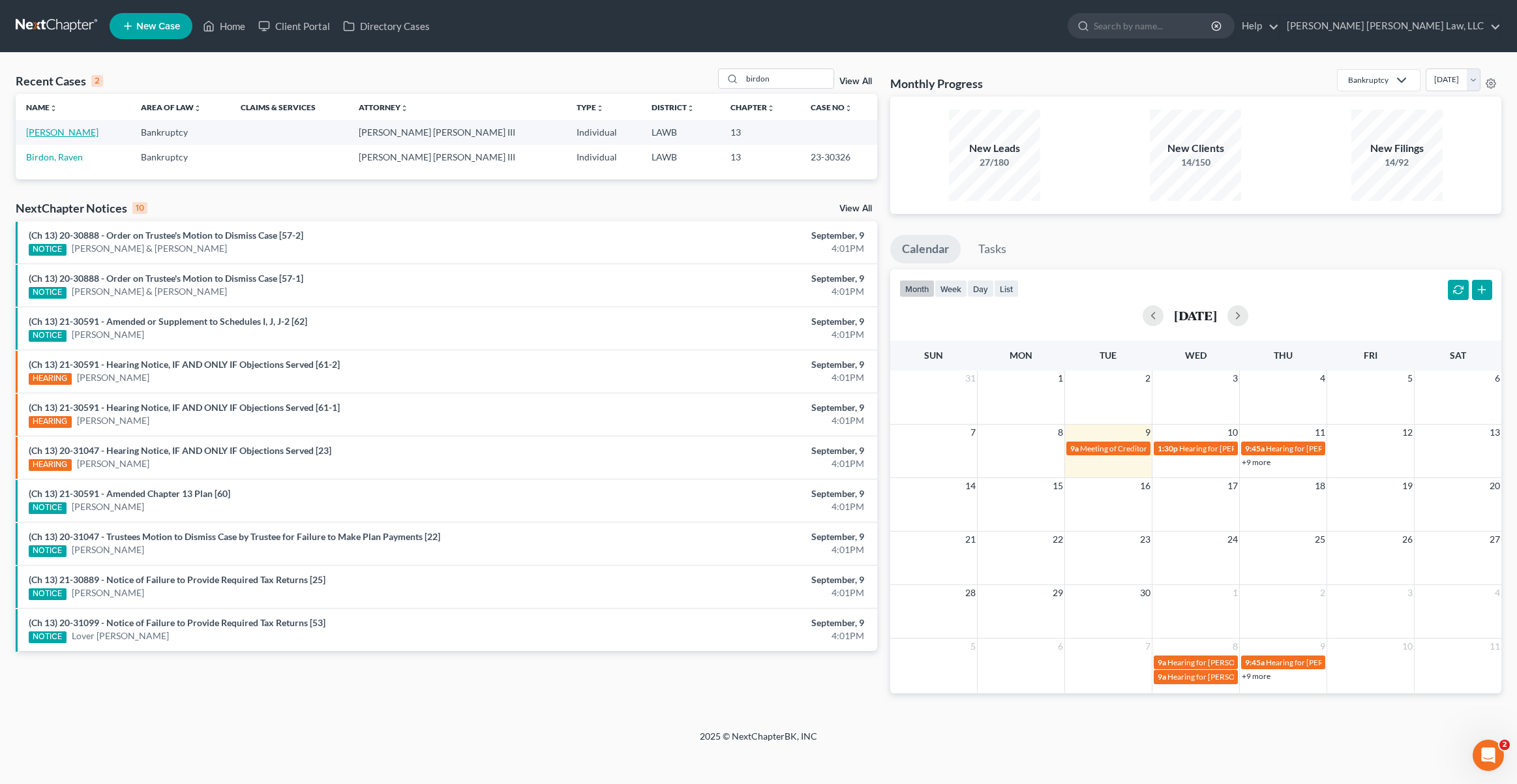
click at [57, 131] on link "[PERSON_NAME]" at bounding box center [62, 132] width 72 height 11
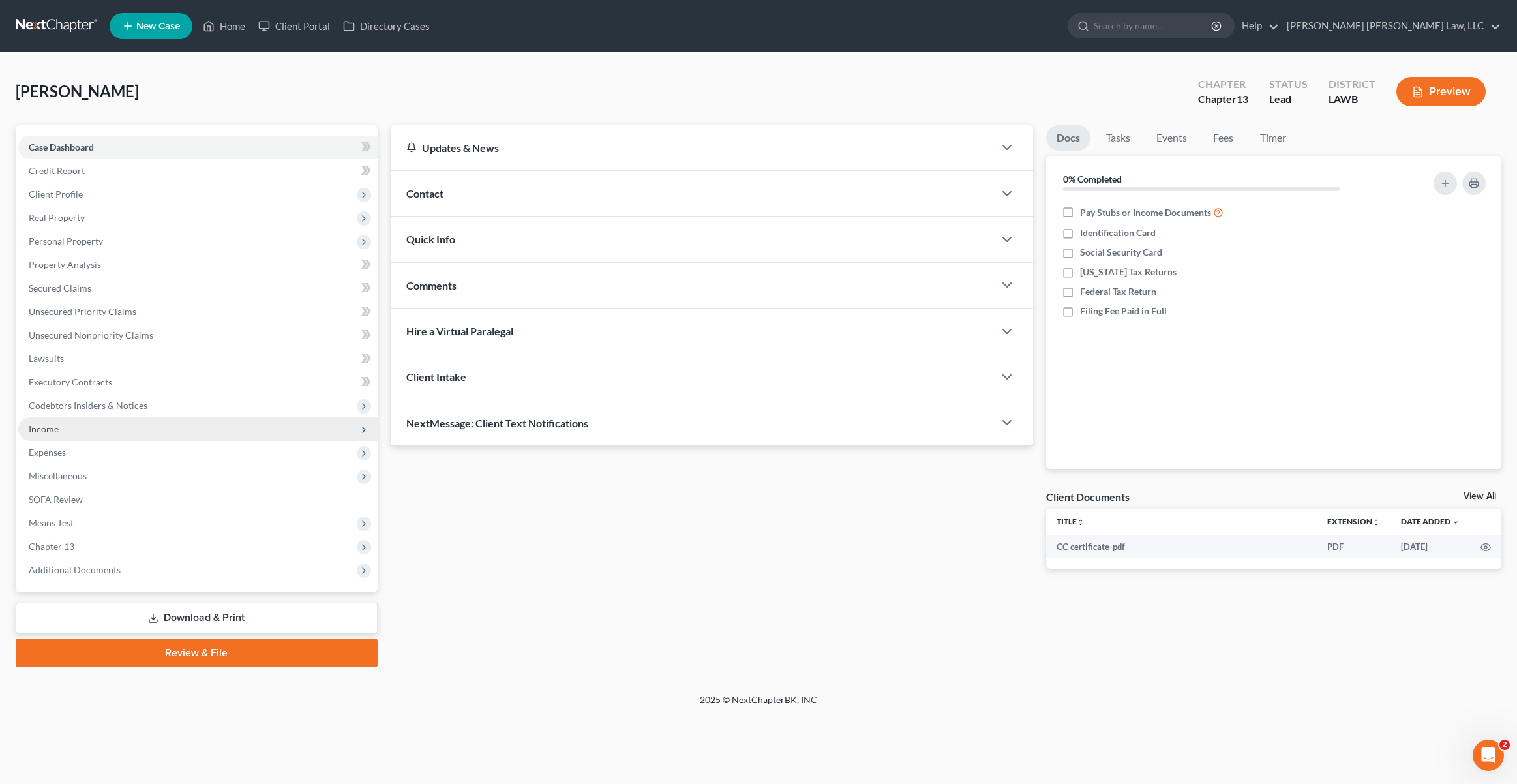
click at [54, 429] on span "Income" at bounding box center [44, 429] width 30 height 11
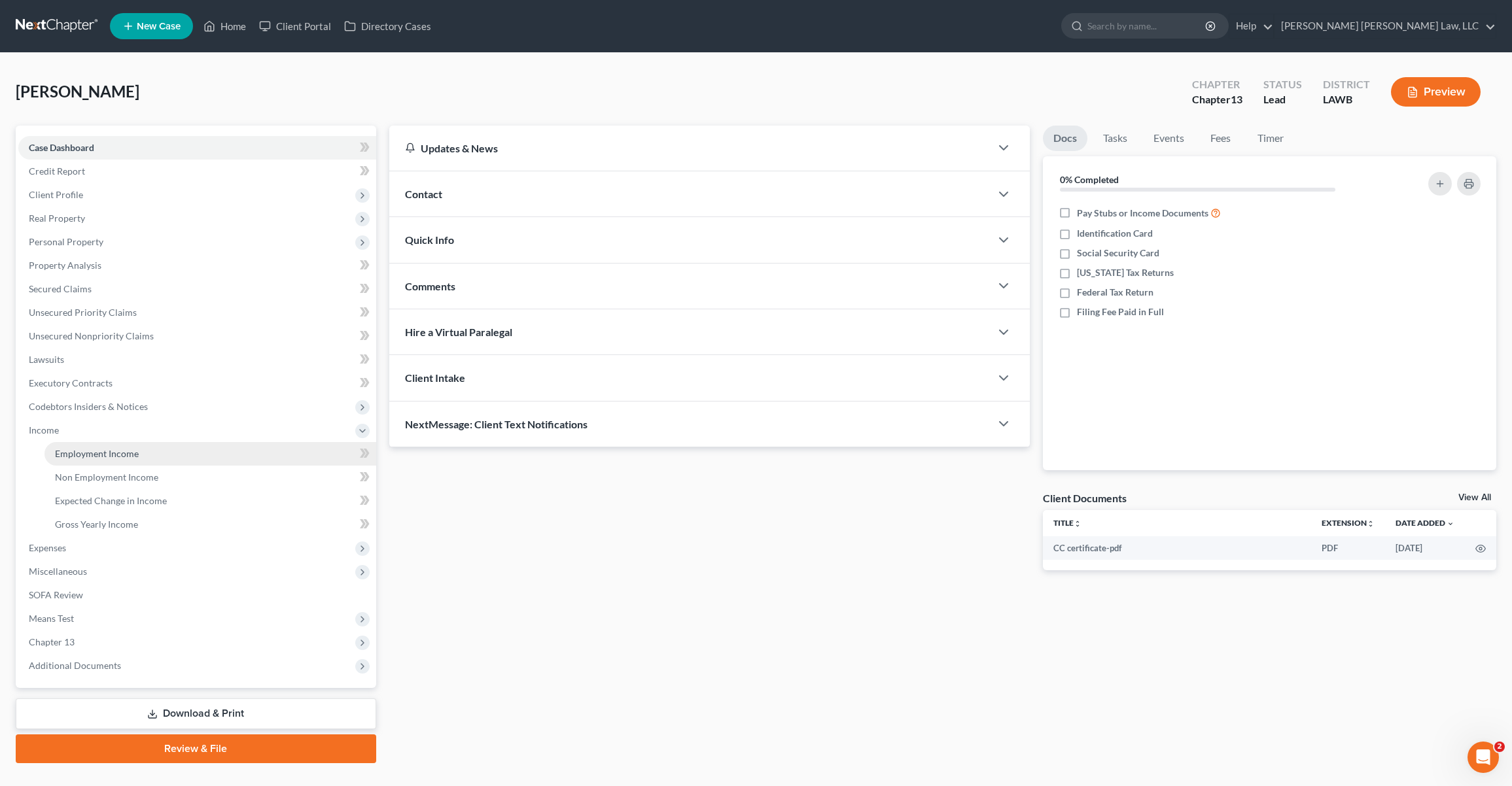
click at [85, 453] on span "Employment Income" at bounding box center [97, 453] width 84 height 11
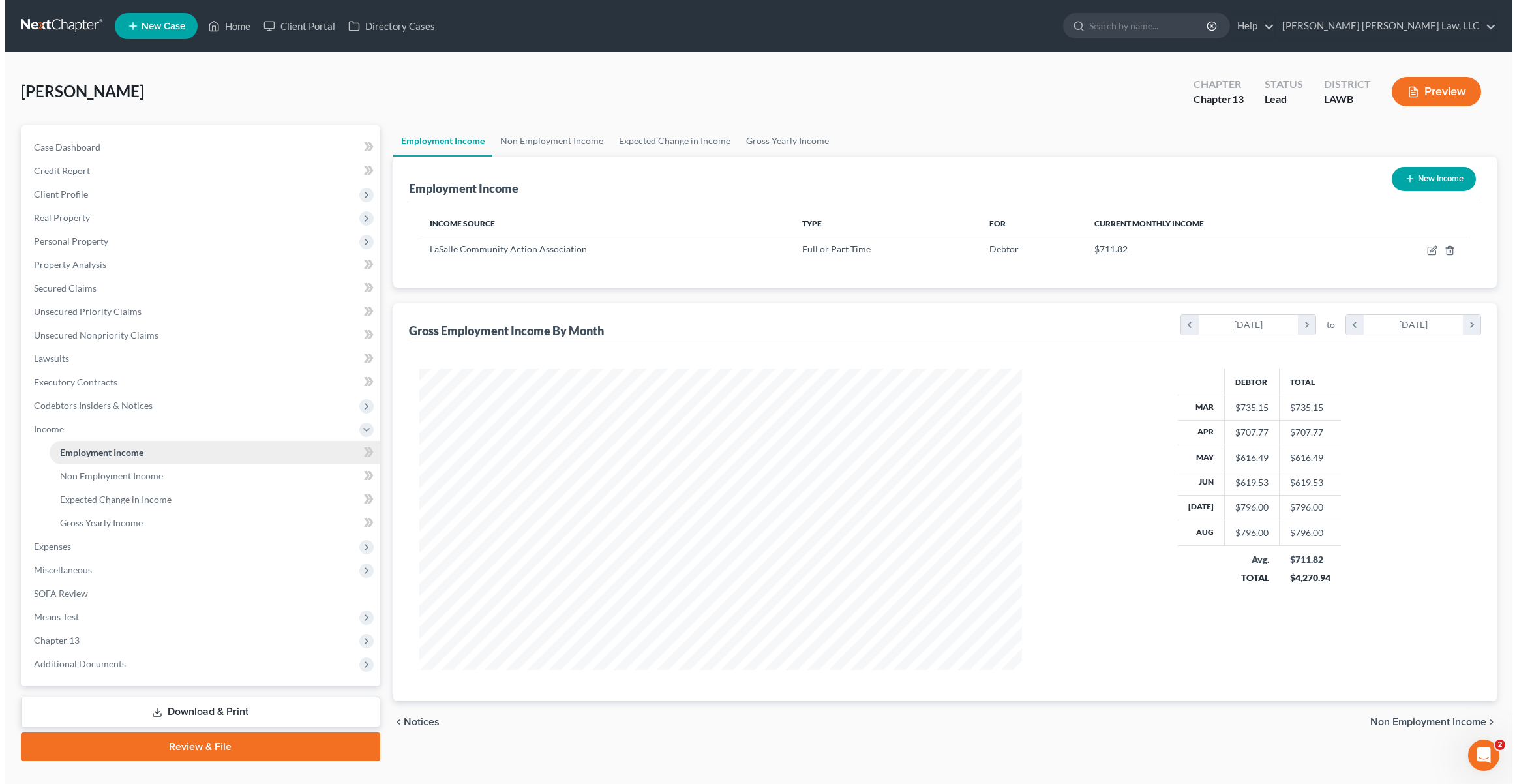
scroll to position [301, 629]
click at [1425, 250] on icon "button" at bounding box center [1427, 250] width 11 height 11
select select "0"
select select "19"
select select "0"
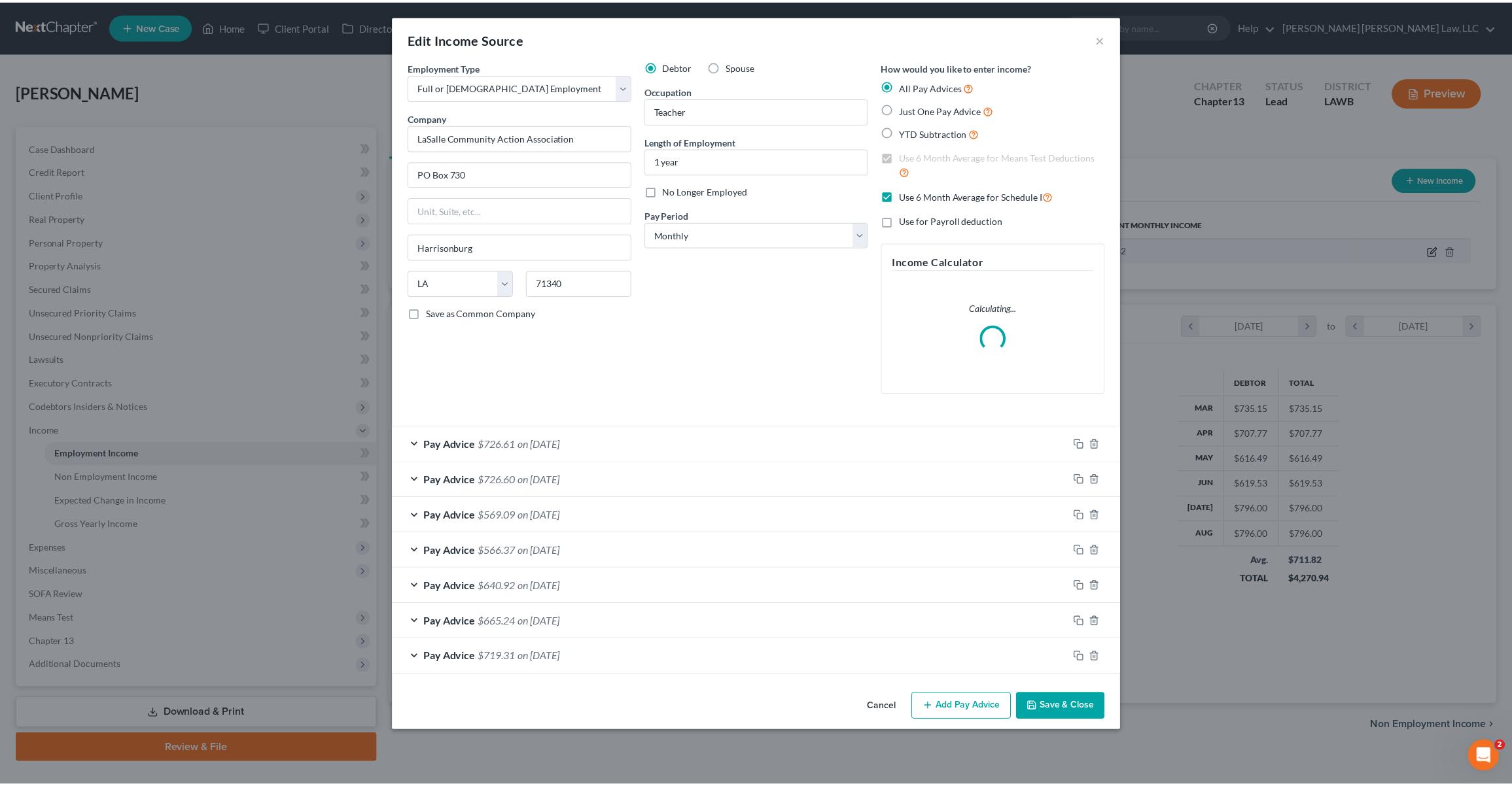
scroll to position [304, 635]
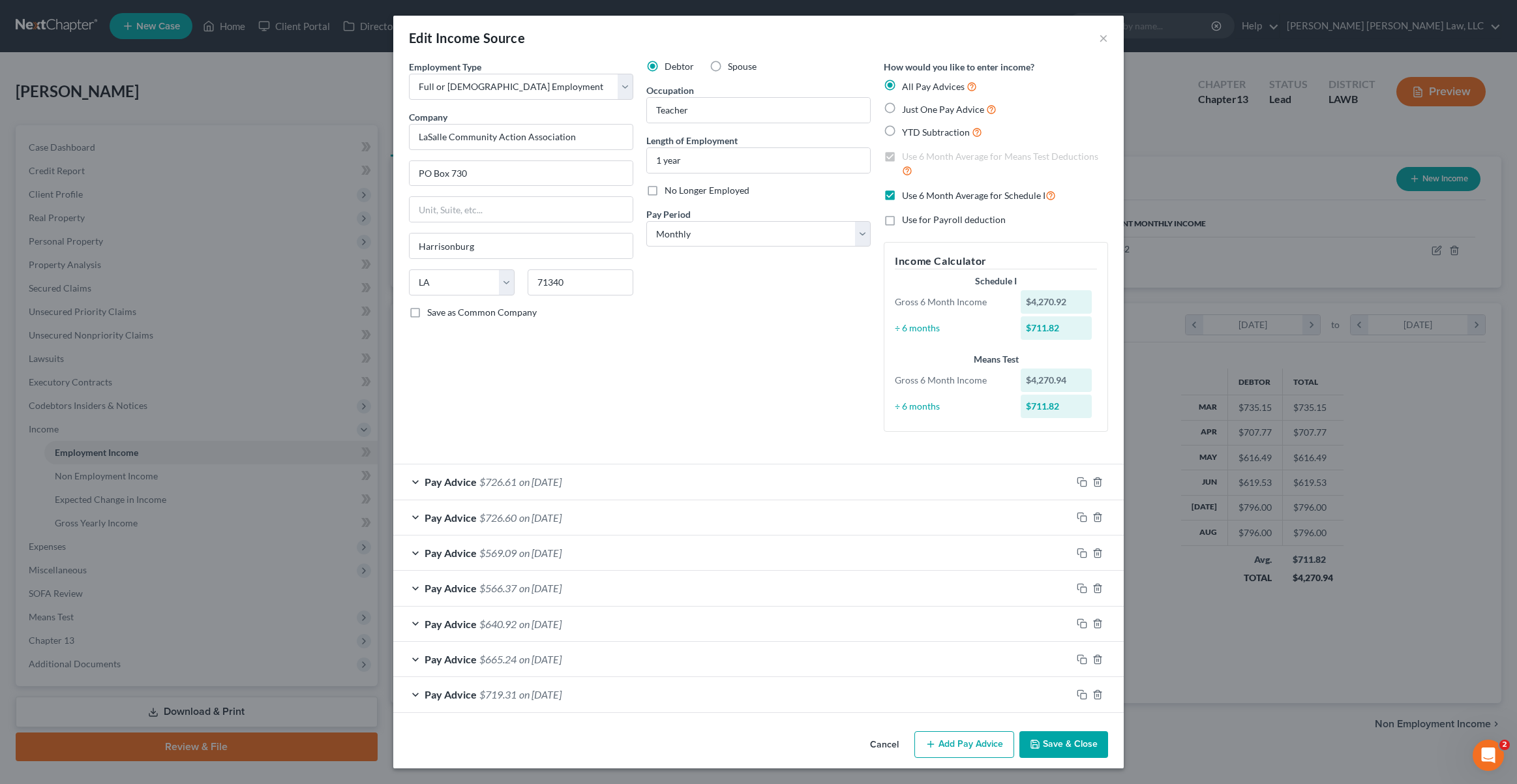
click at [888, 745] on button "Cancel" at bounding box center [884, 745] width 49 height 26
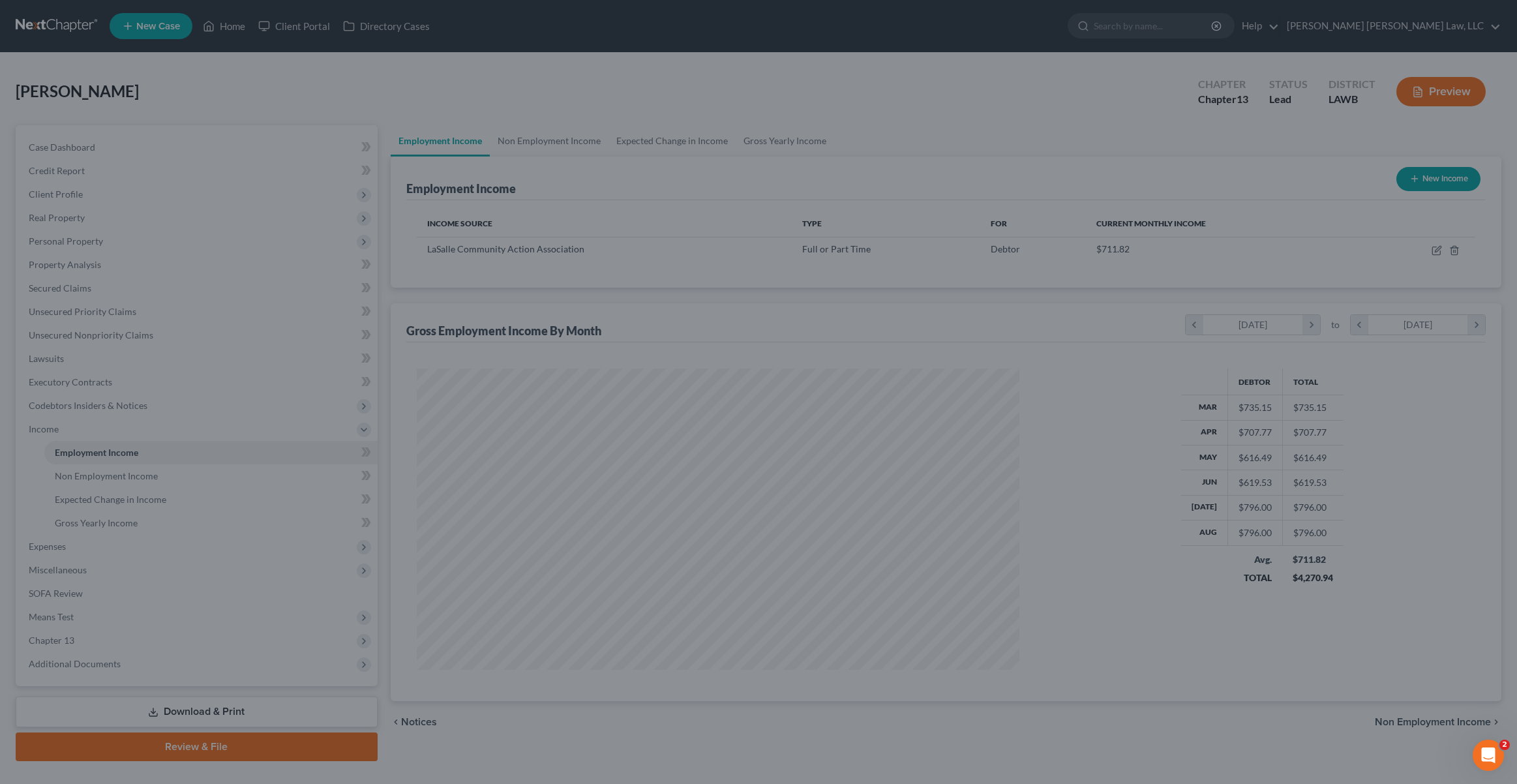
scroll to position [651839, 651667]
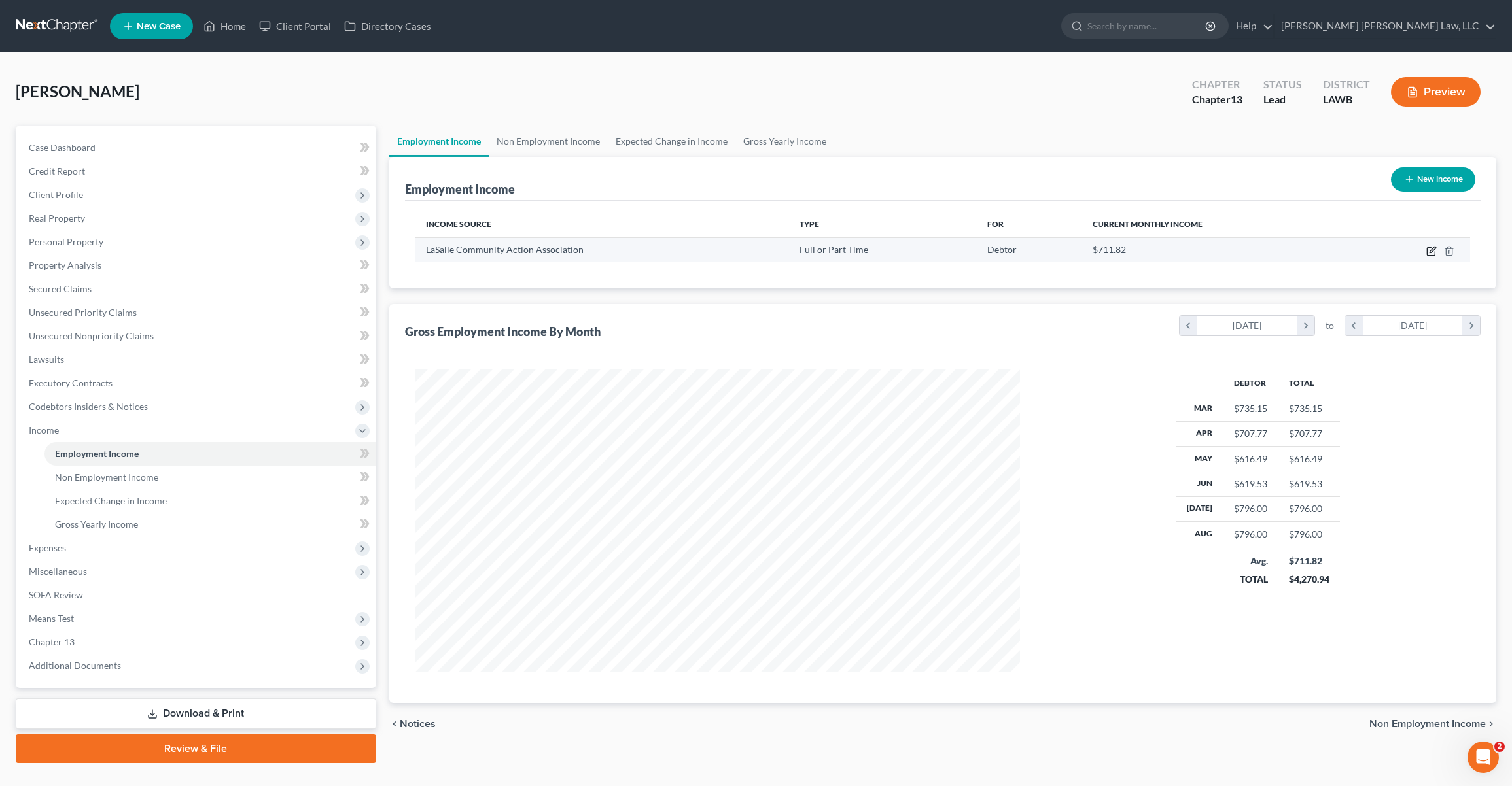
click at [1428, 250] on icon "button" at bounding box center [1431, 251] width 11 height 11
select select "0"
select select "19"
select select "0"
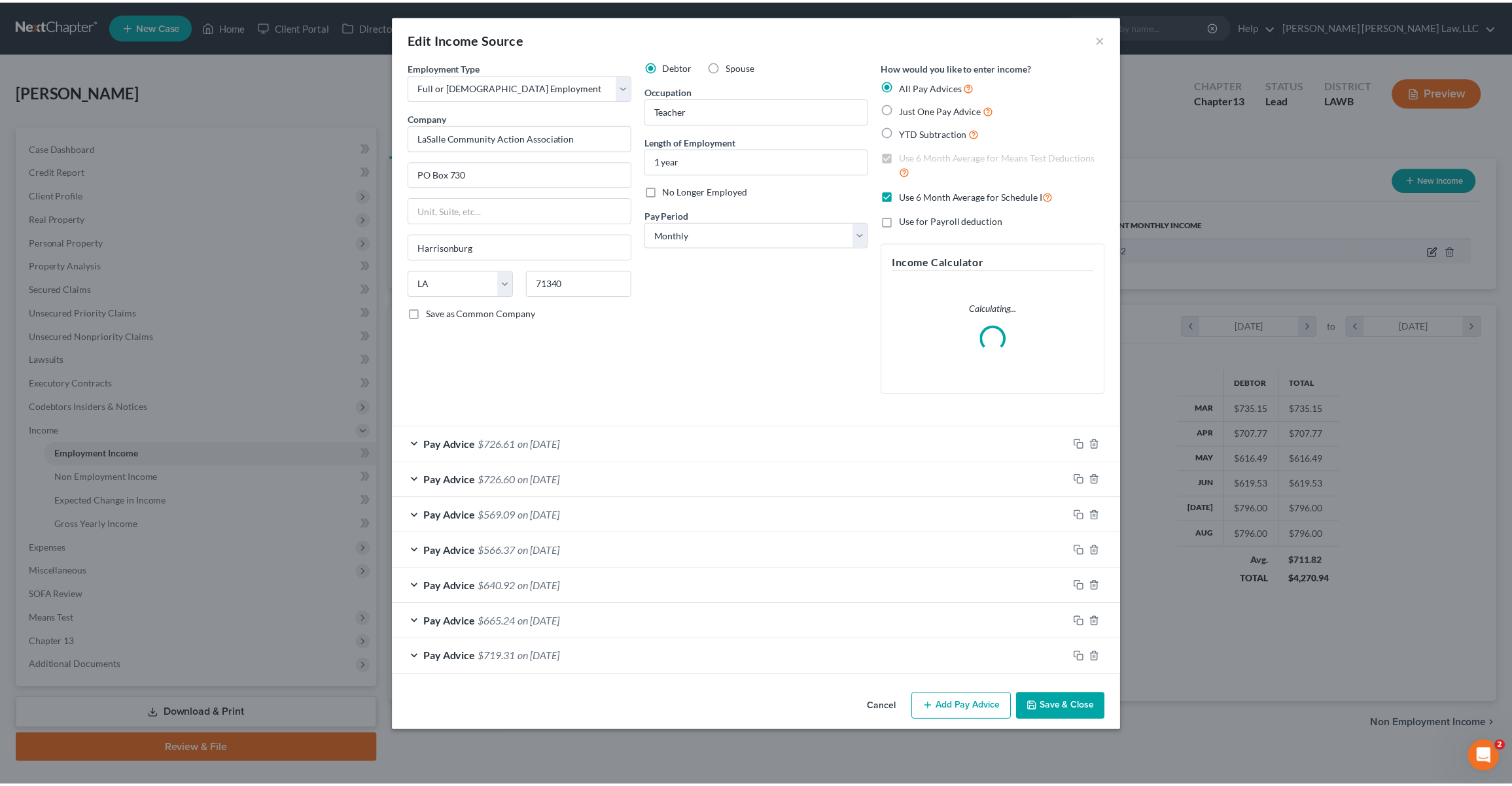
scroll to position [304, 635]
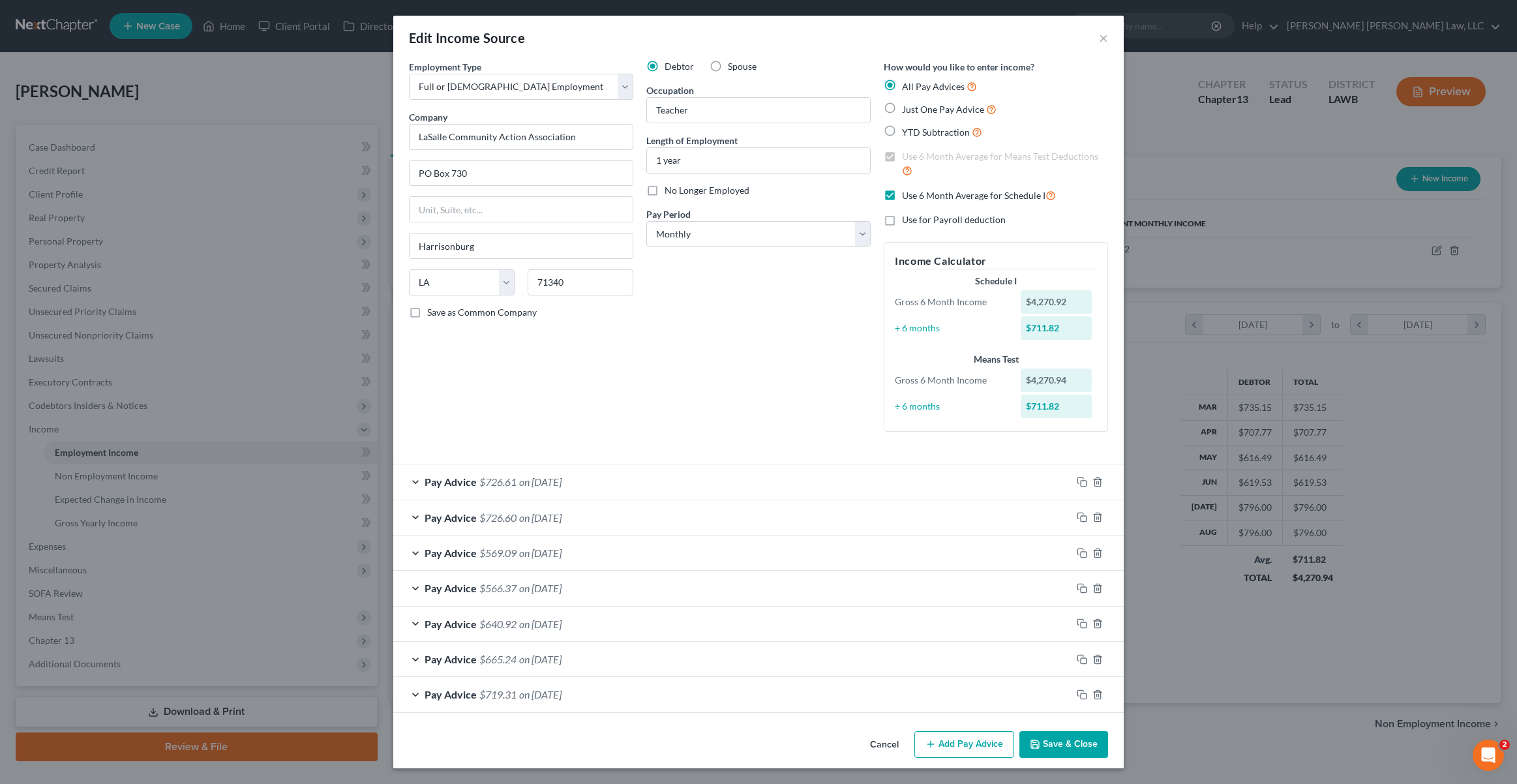
click at [902, 194] on label "Use 6 Month Average for Schedule I" at bounding box center [979, 195] width 154 height 15
click at [908, 194] on input "Use 6 Month Average for Schedule I" at bounding box center [912, 192] width 9 height 9
checkbox input "false"
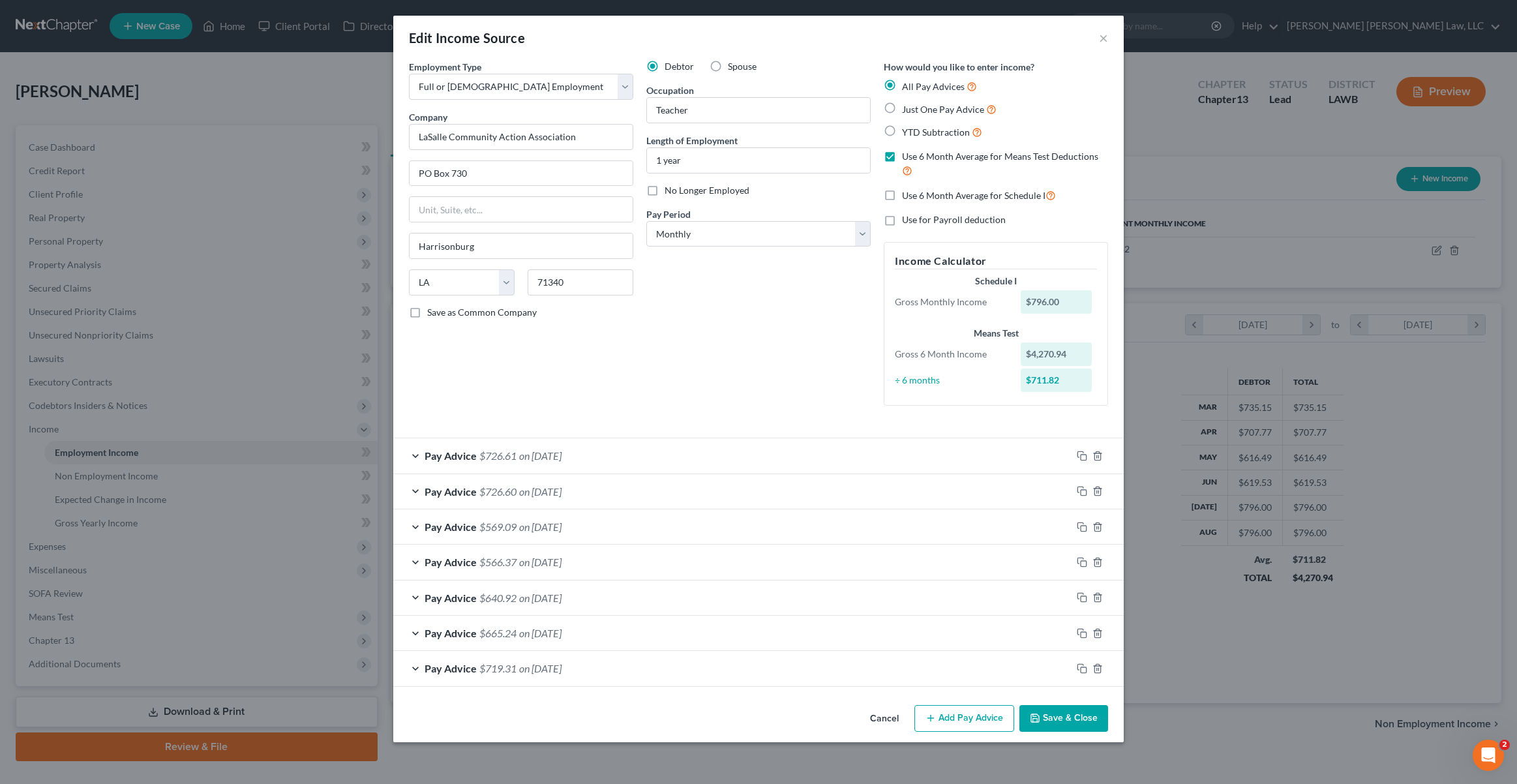
click at [1066, 743] on div "Edit Income Source × Employment Type * Select Full or [DEMOGRAPHIC_DATA] Employ…" at bounding box center [758, 392] width 1517 height 784
click at [1070, 716] on button "Save & Close" at bounding box center [1064, 718] width 88 height 27
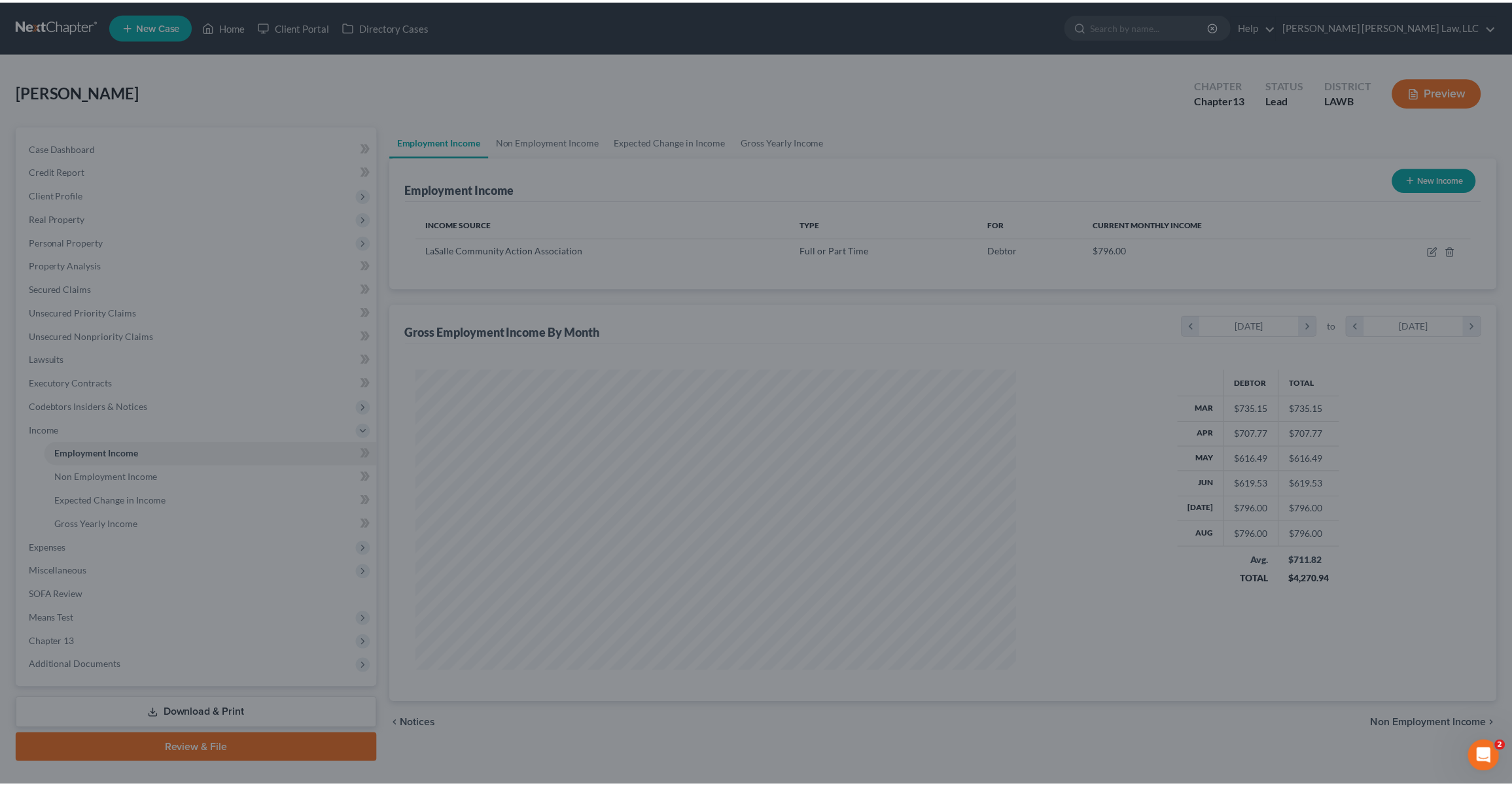
scroll to position [653501, 653515]
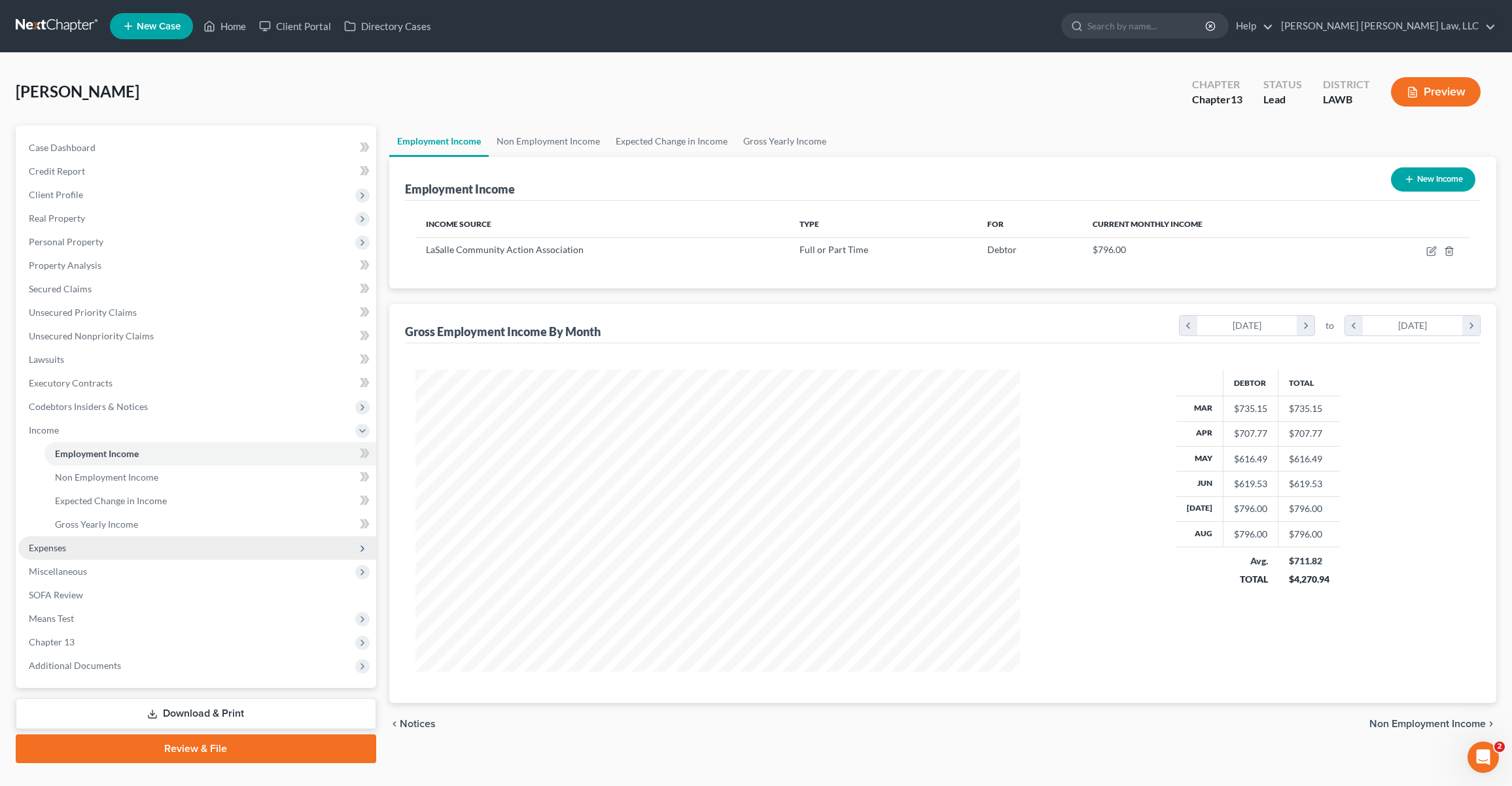
click at [72, 553] on span "Expenses" at bounding box center [197, 548] width 358 height 24
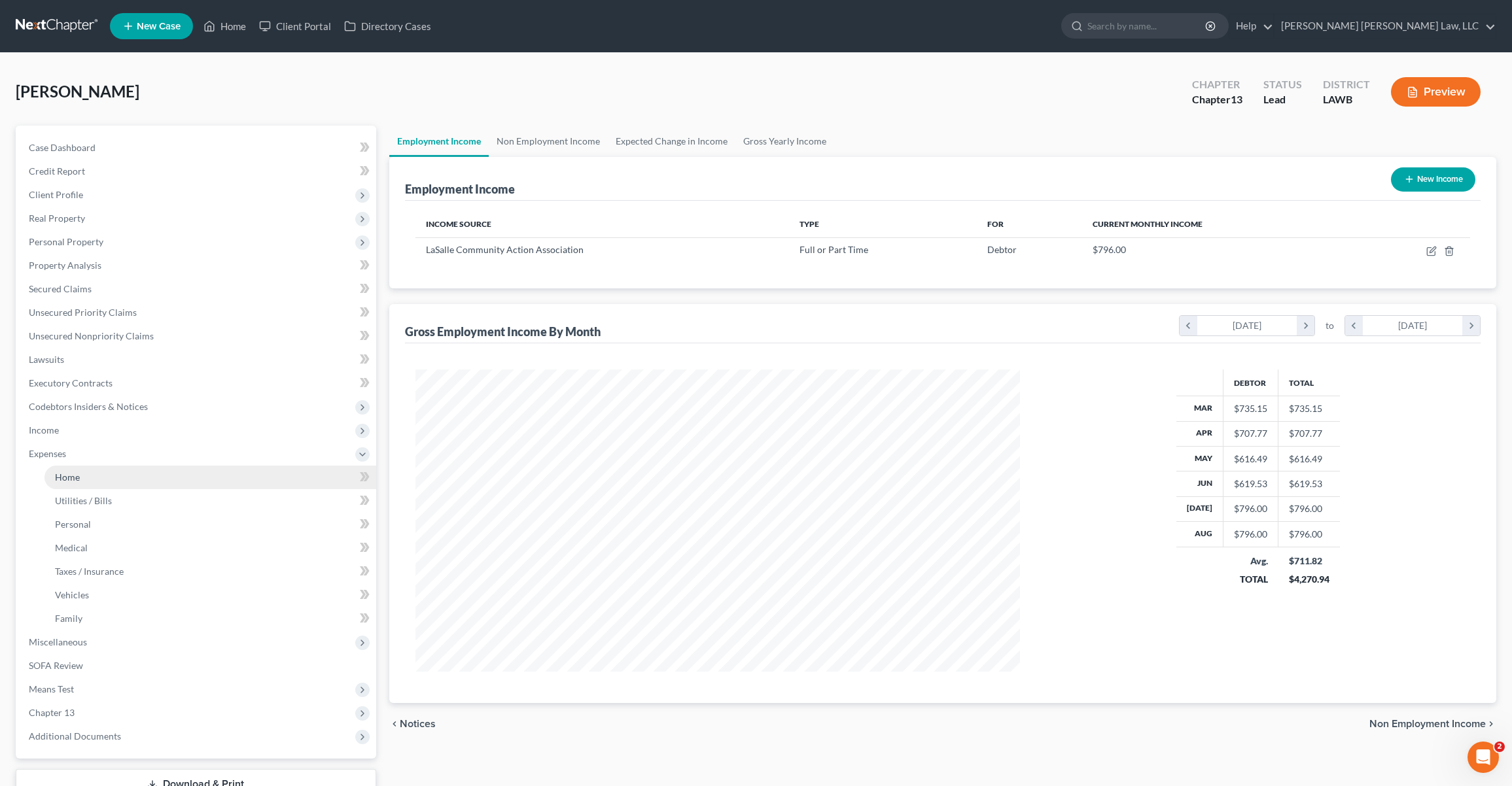
click at [79, 481] on span "Home" at bounding box center [67, 477] width 25 height 11
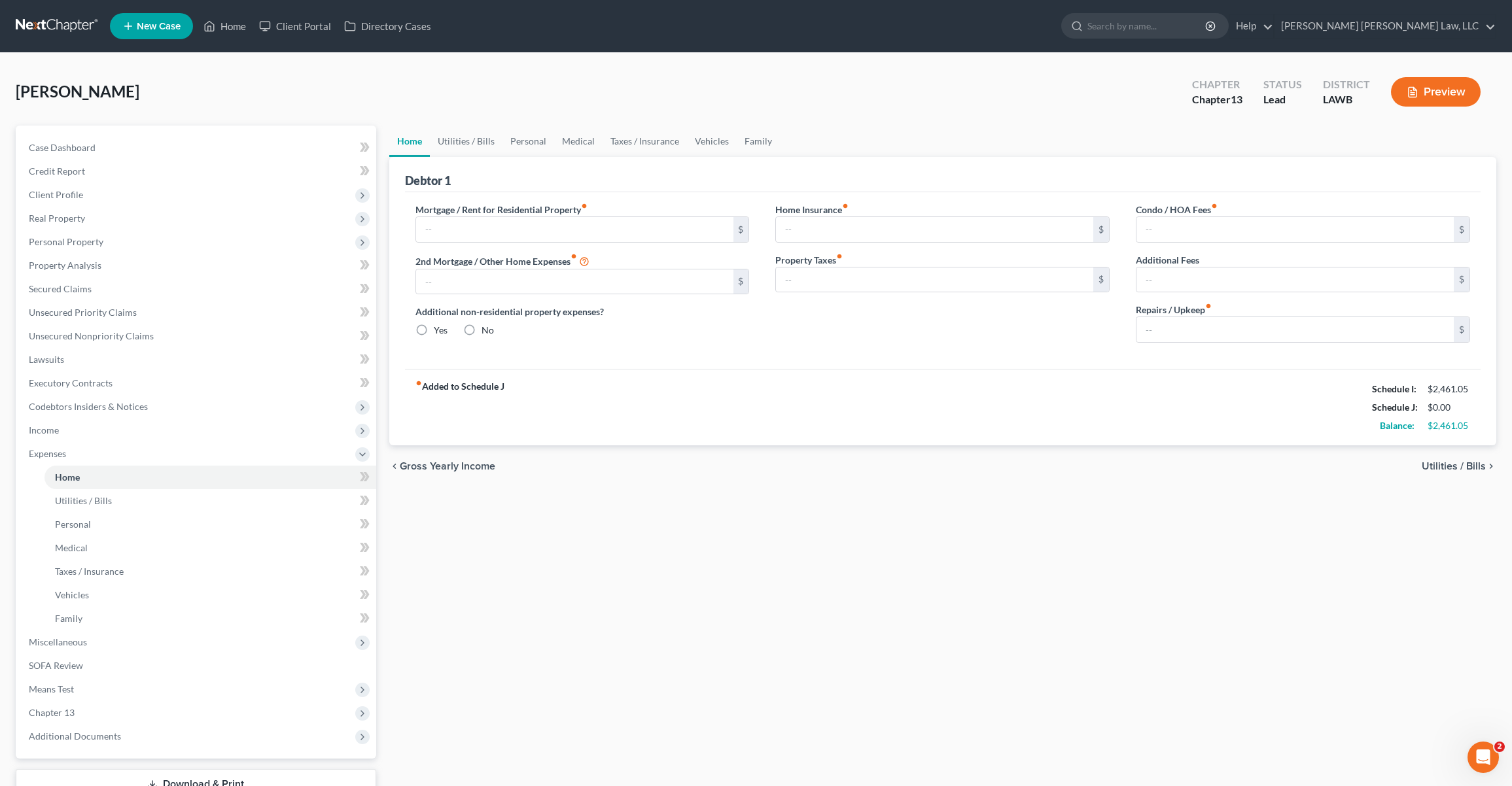
type input "0.00"
radio input "true"
type input "0.00"
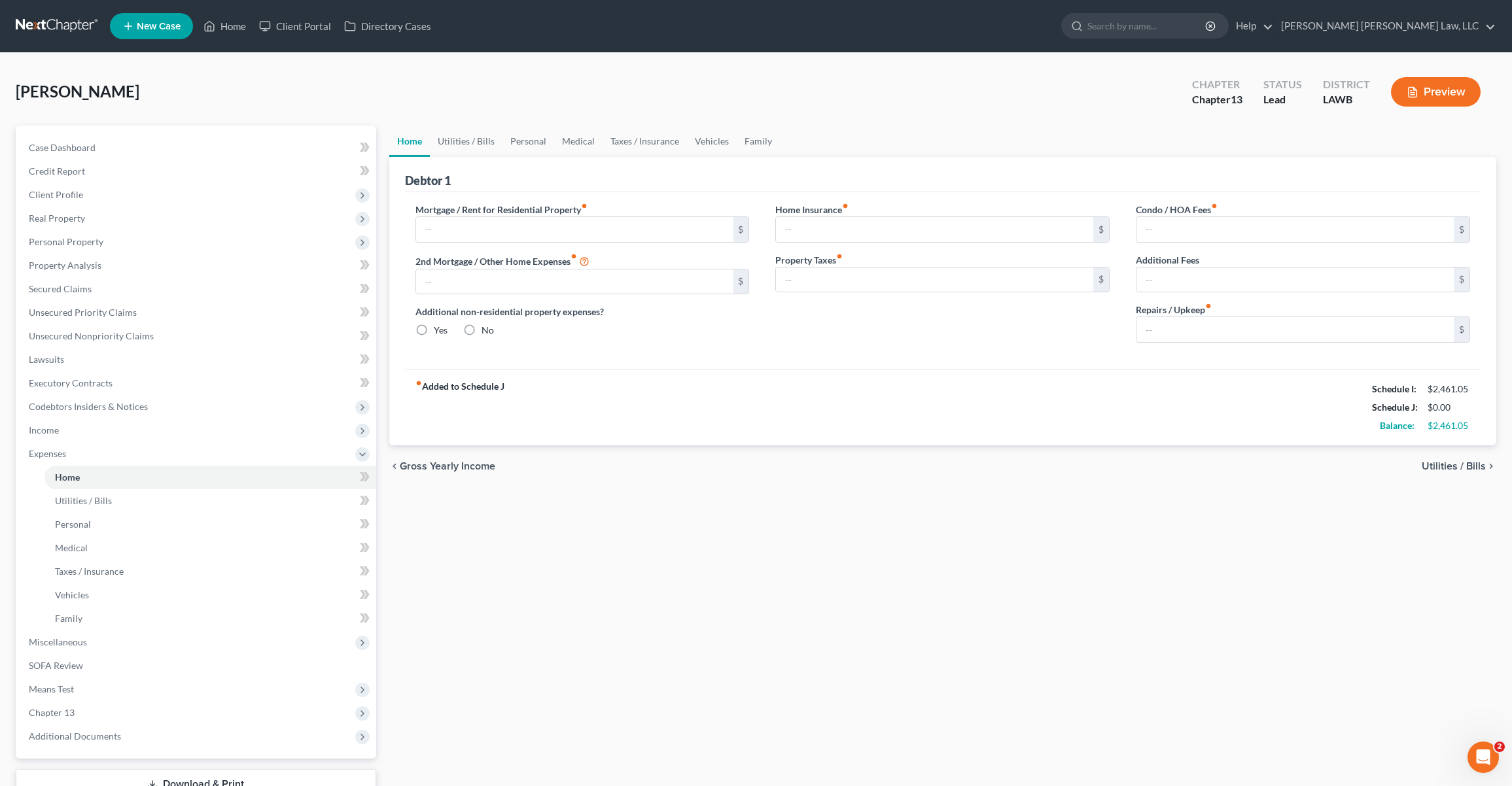
type input "0.00"
click at [209, 431] on span "Income" at bounding box center [197, 430] width 358 height 24
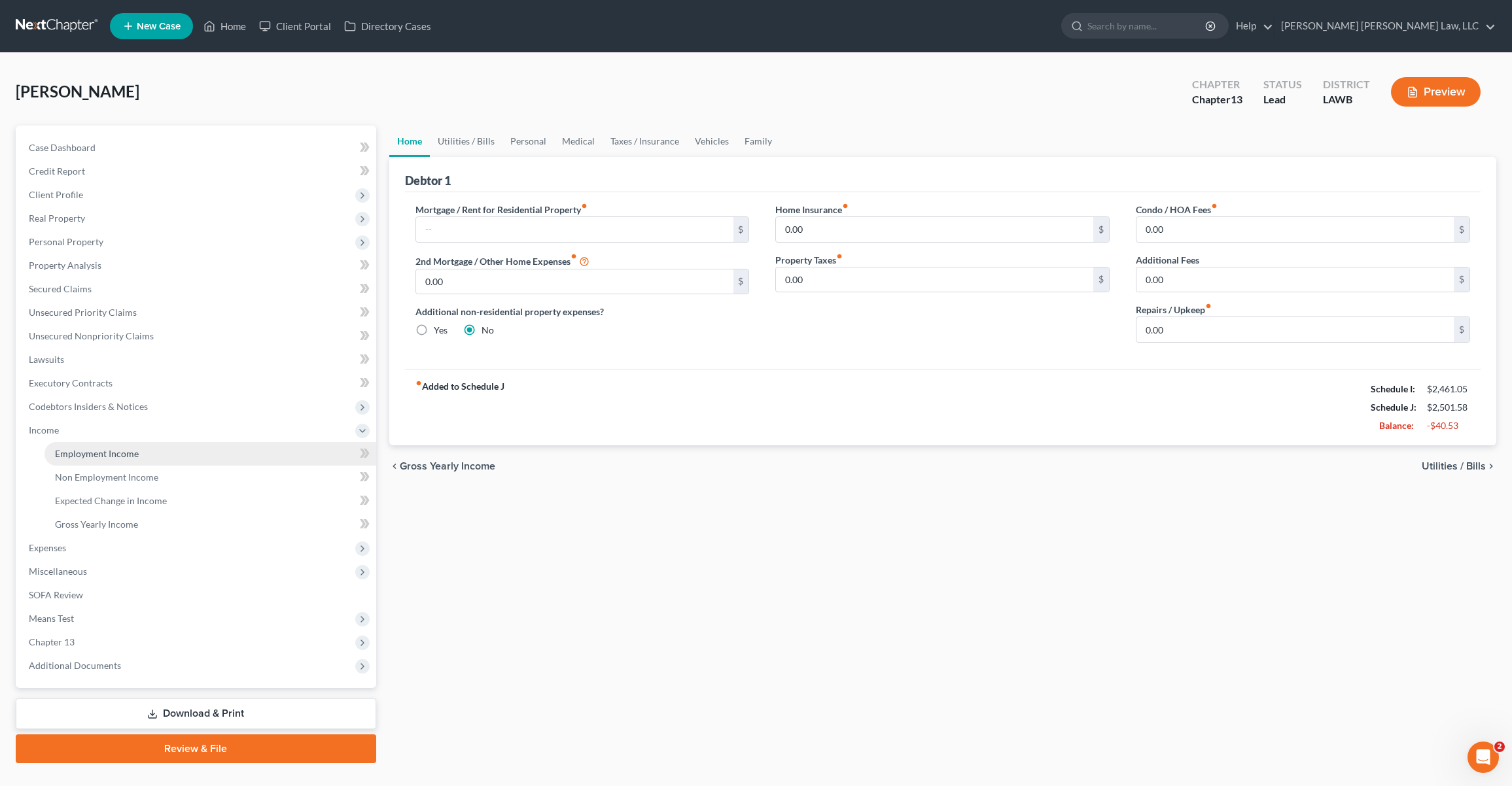
click at [190, 453] on link "Employment Income" at bounding box center [210, 453] width 331 height 24
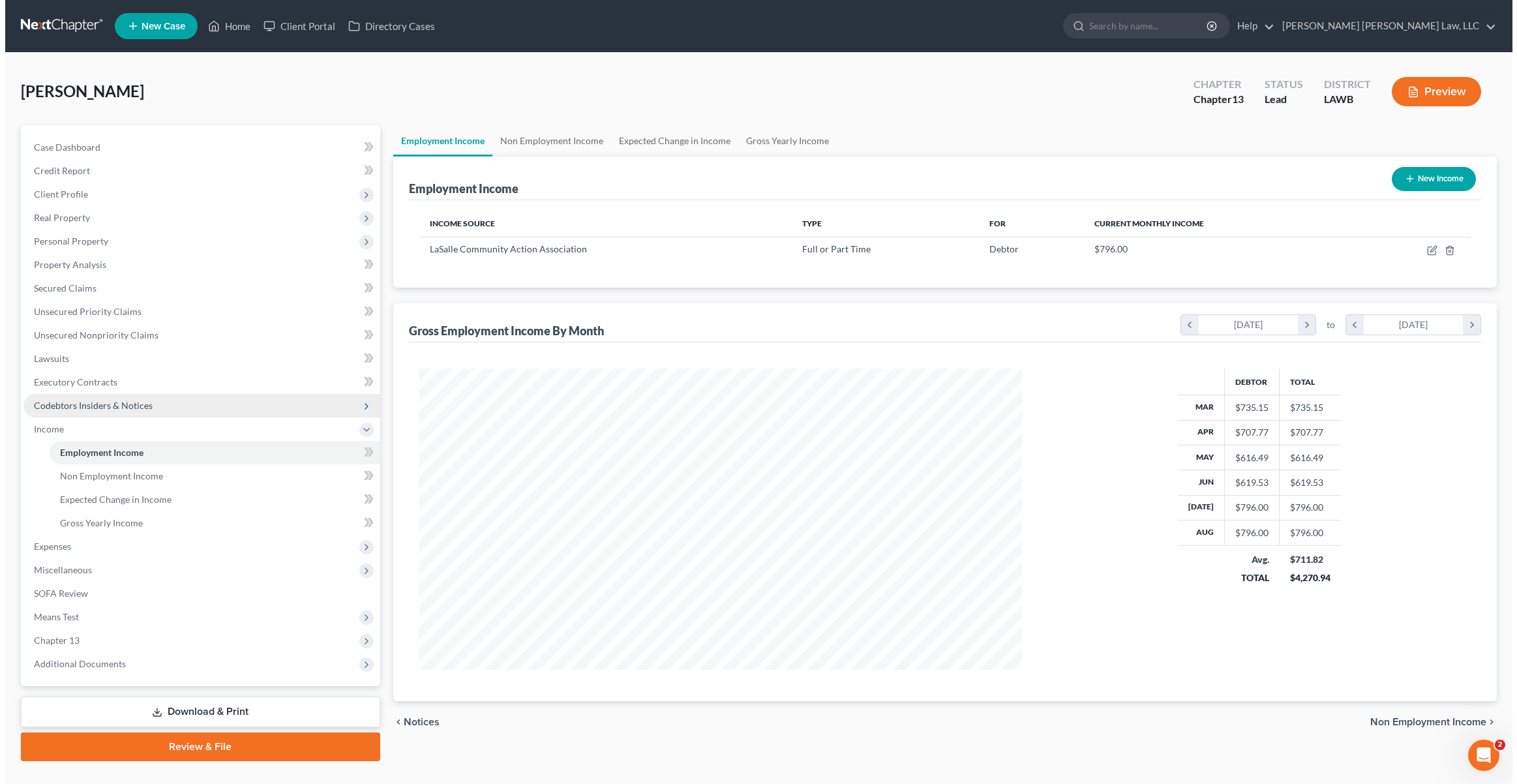
scroll to position [301, 629]
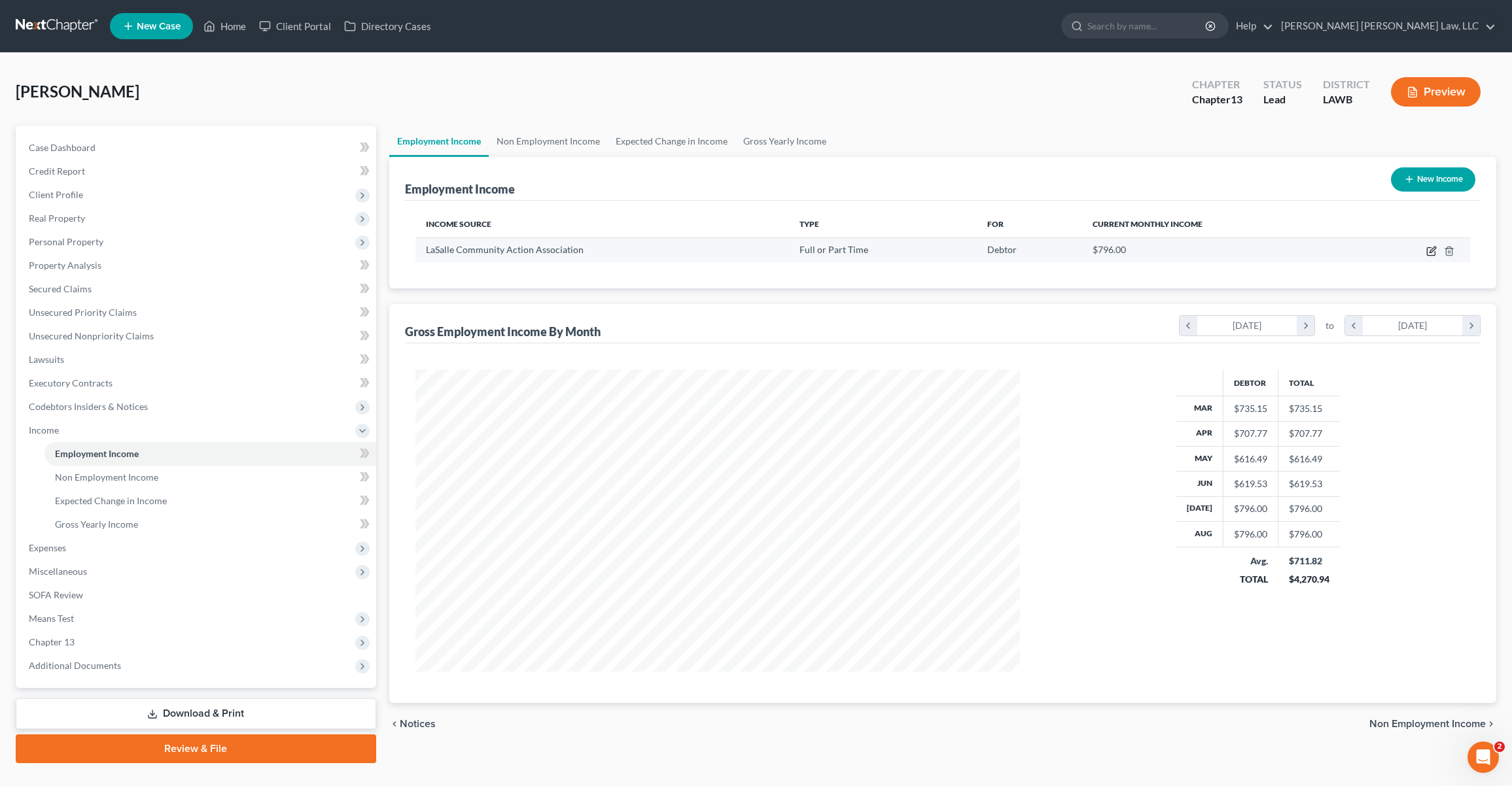
click at [1430, 252] on icon "button" at bounding box center [1432, 250] width 6 height 6
select select "0"
select select "19"
select select "0"
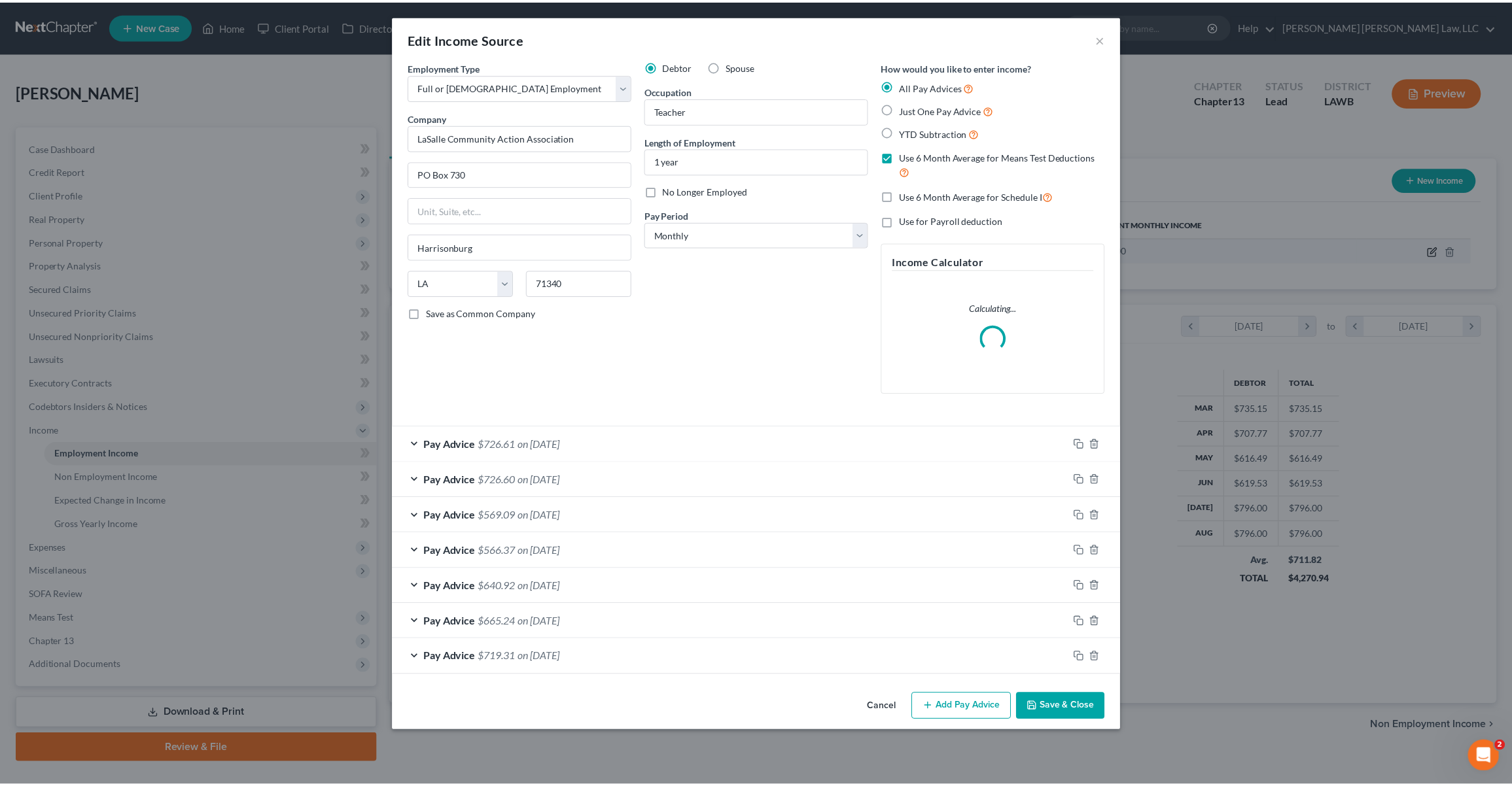
scroll to position [304, 635]
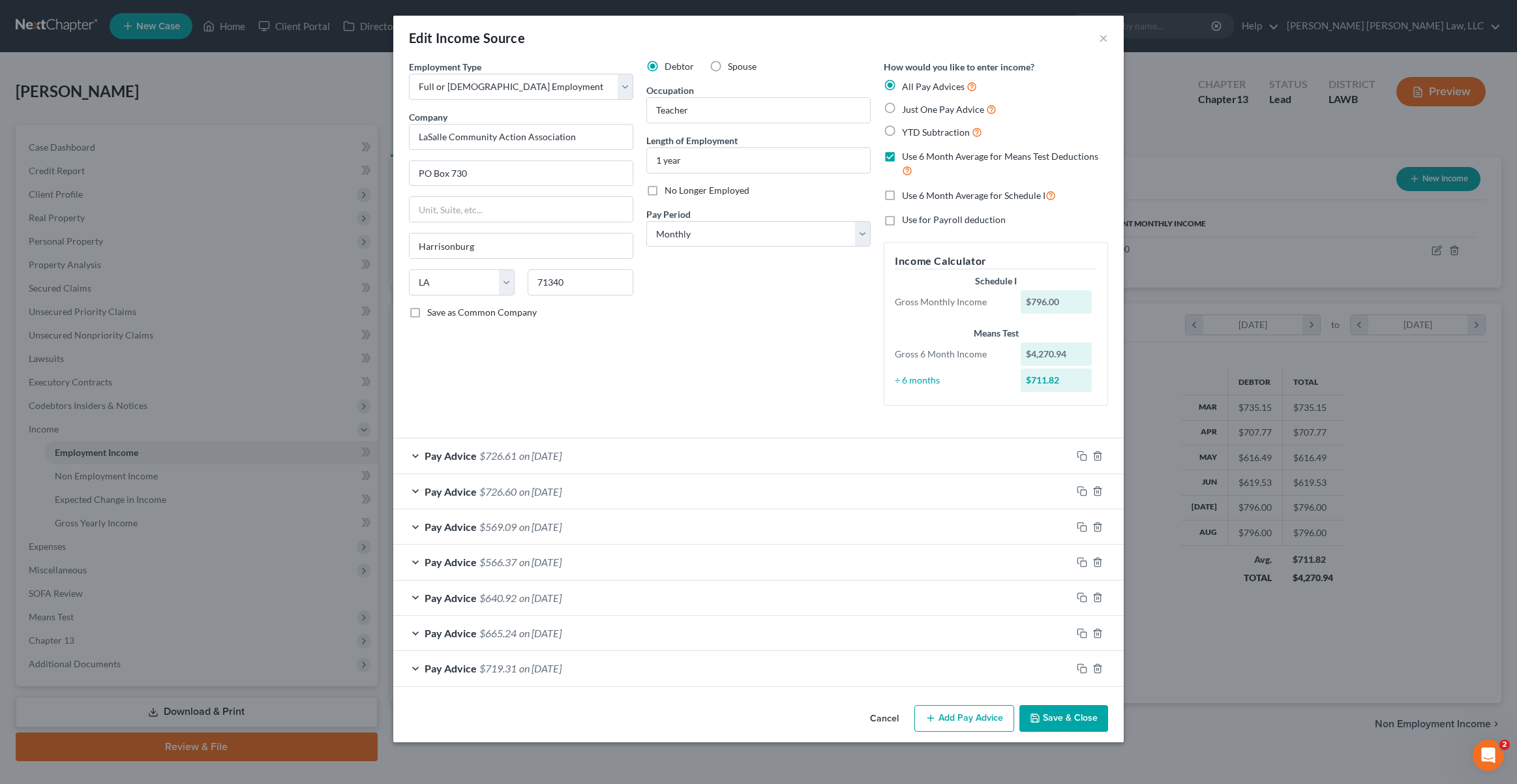
click at [902, 198] on label "Use 6 Month Average for Schedule I" at bounding box center [979, 195] width 154 height 15
click at [908, 196] on input "Use 6 Month Average for Schedule I" at bounding box center [912, 192] width 9 height 9
checkbox input "true"
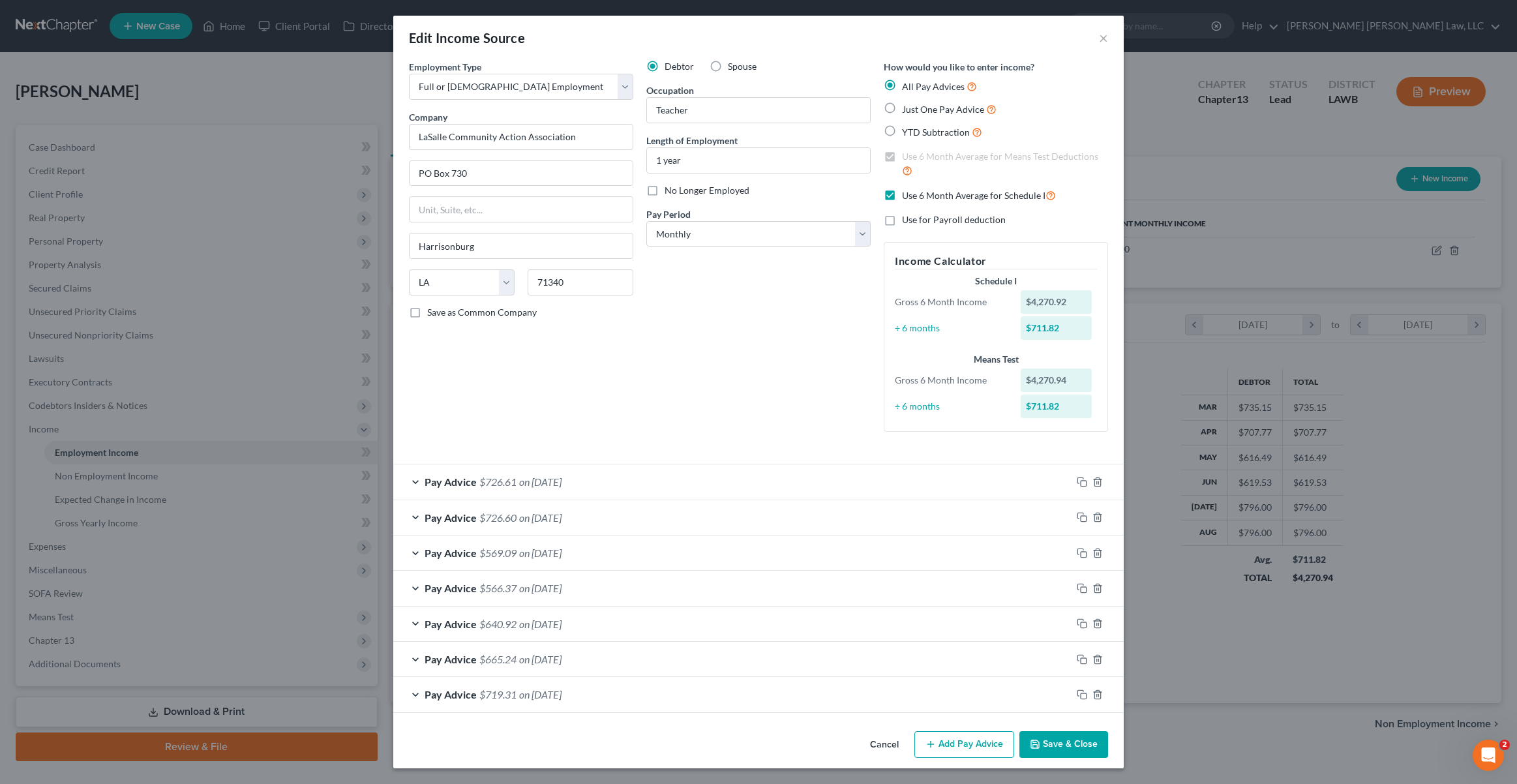
click at [1075, 748] on button "Save & Close" at bounding box center [1064, 745] width 88 height 27
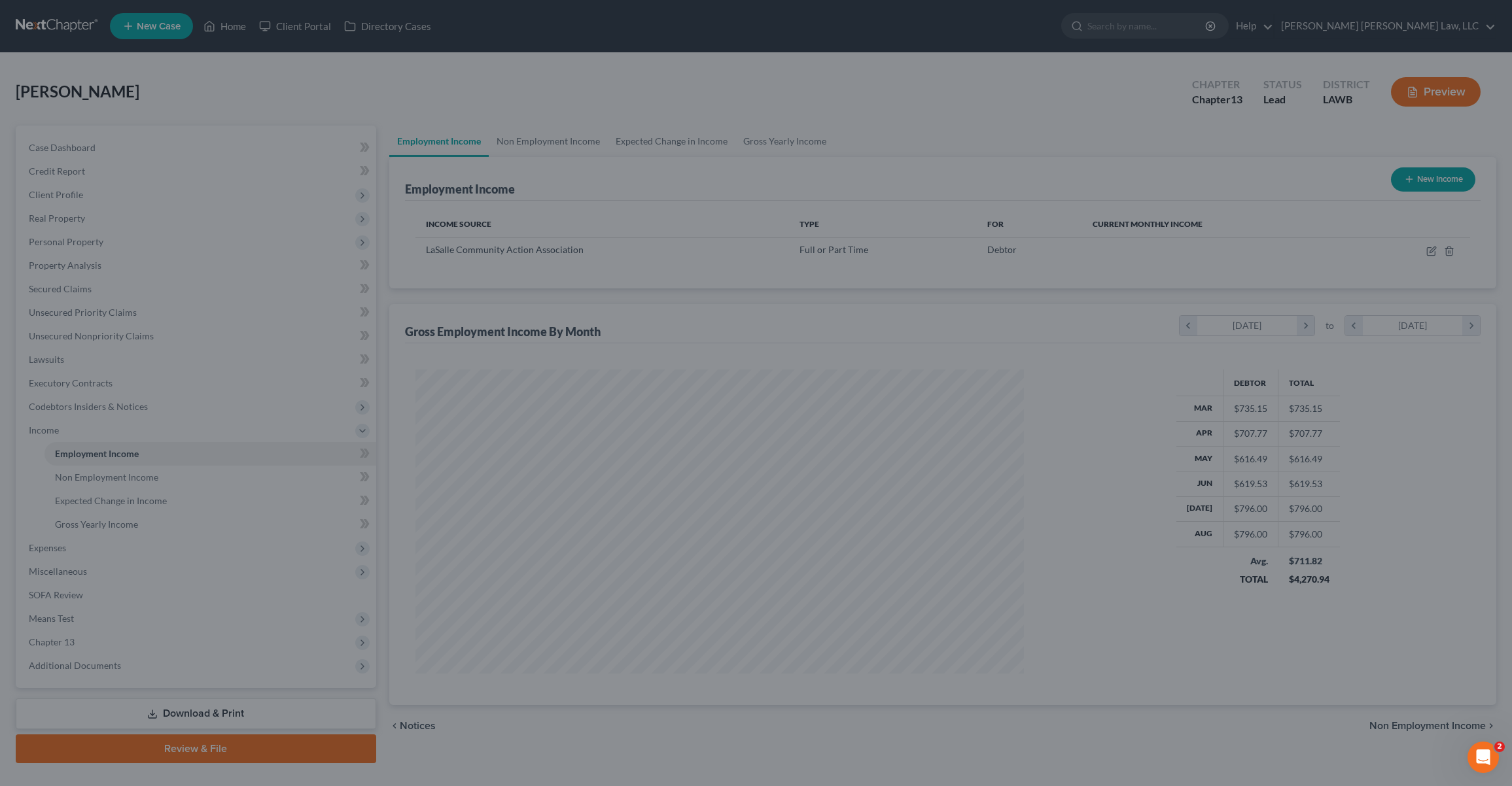
scroll to position [653501, 653515]
